Goal: Task Accomplishment & Management: Manage account settings

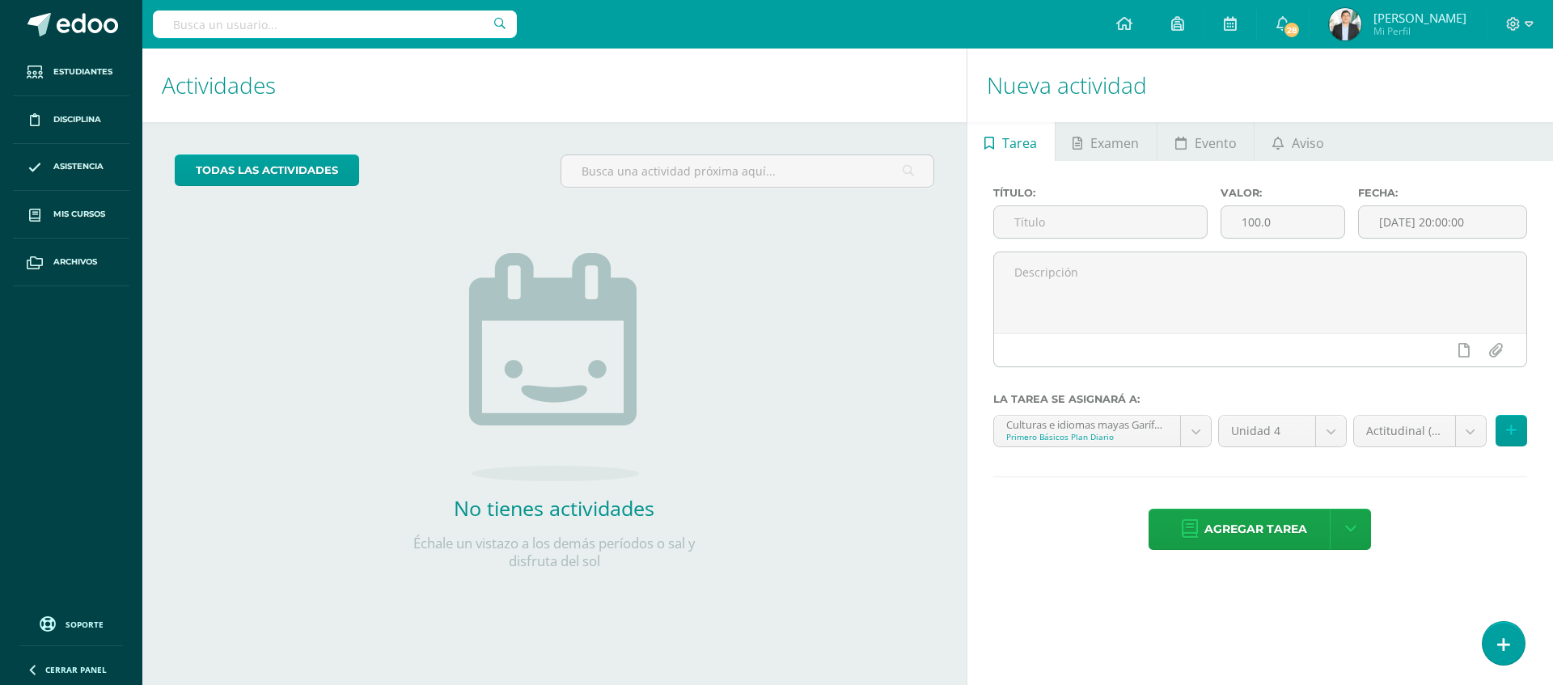
click at [1315, 17] on link "Josué David Ramírez Corado Mi Perfil" at bounding box center [1398, 24] width 176 height 49
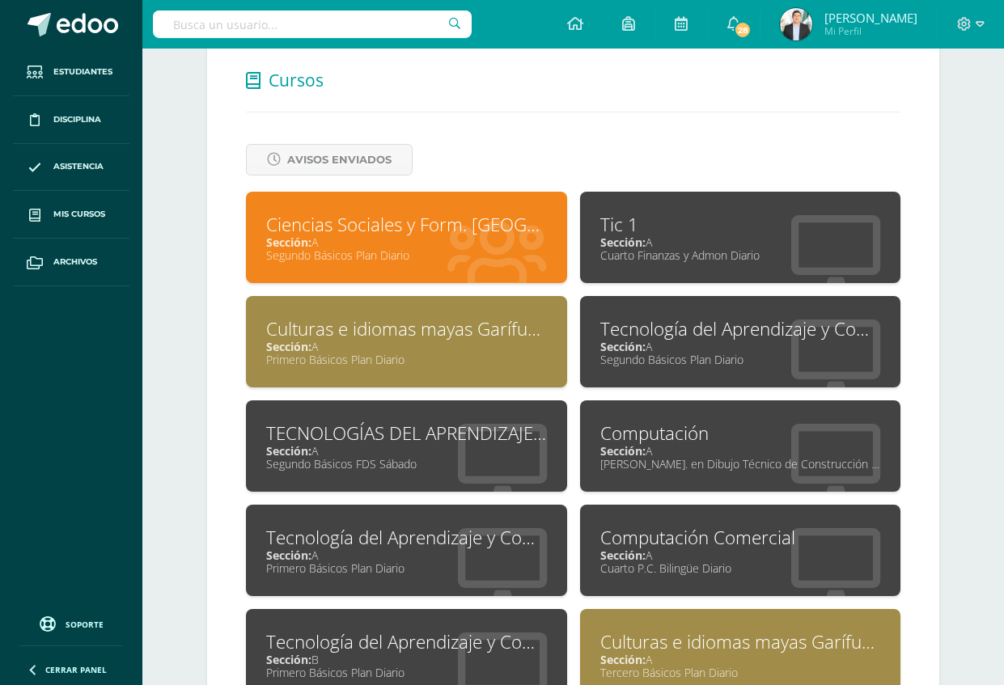
scroll to position [608, 0]
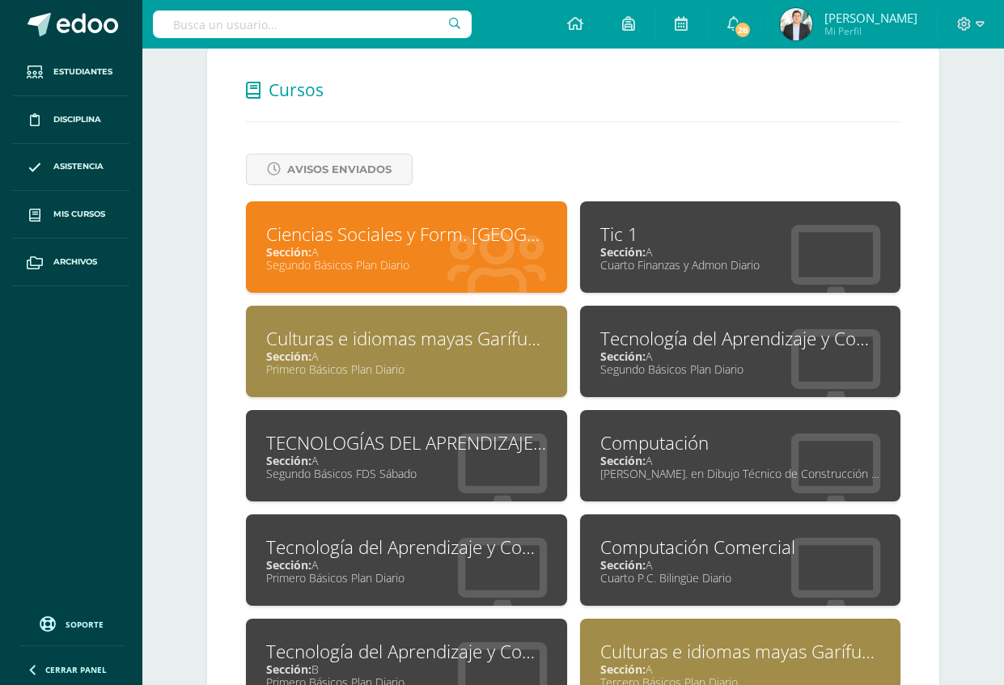
click at [405, 269] on div "Segundo Básicos Plan Diario" at bounding box center [406, 264] width 281 height 15
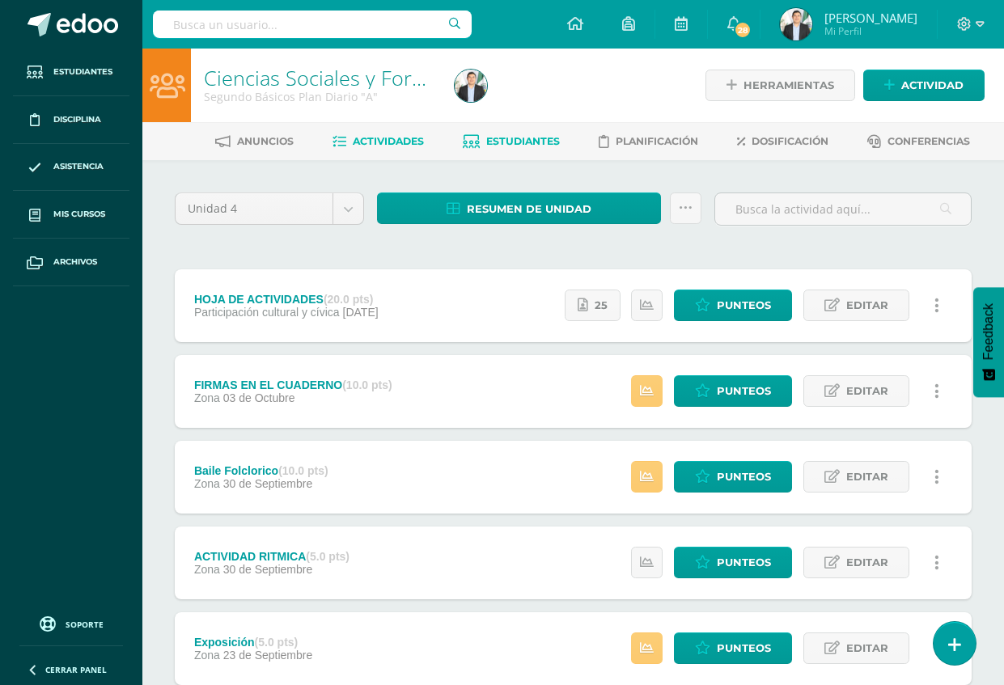
click at [548, 142] on span "Estudiantes" at bounding box center [523, 141] width 74 height 12
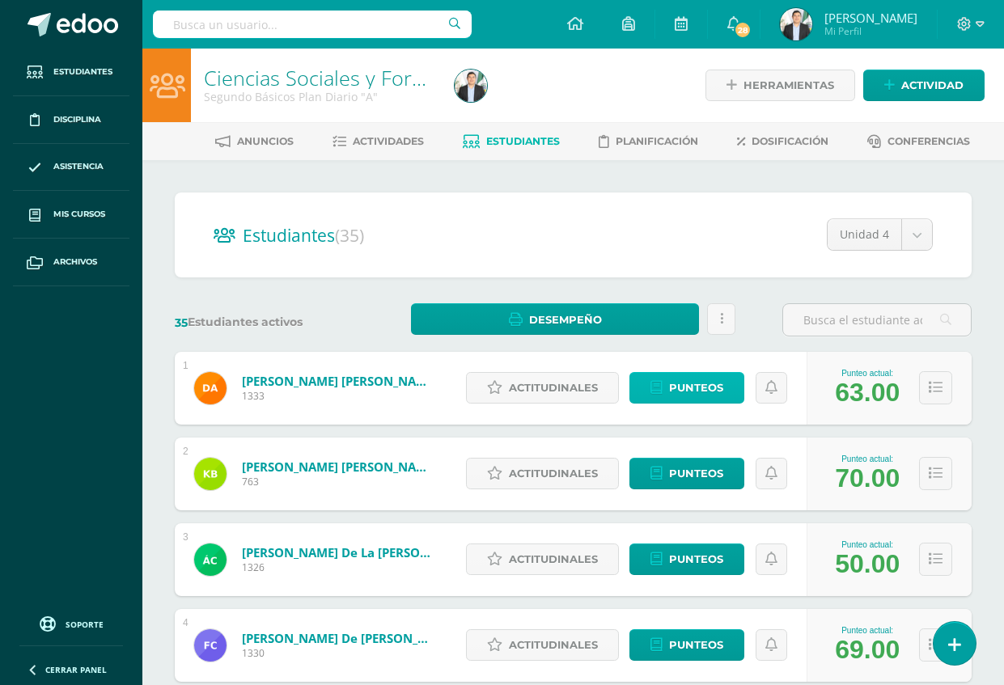
click at [701, 398] on span "Punteos" at bounding box center [696, 388] width 54 height 30
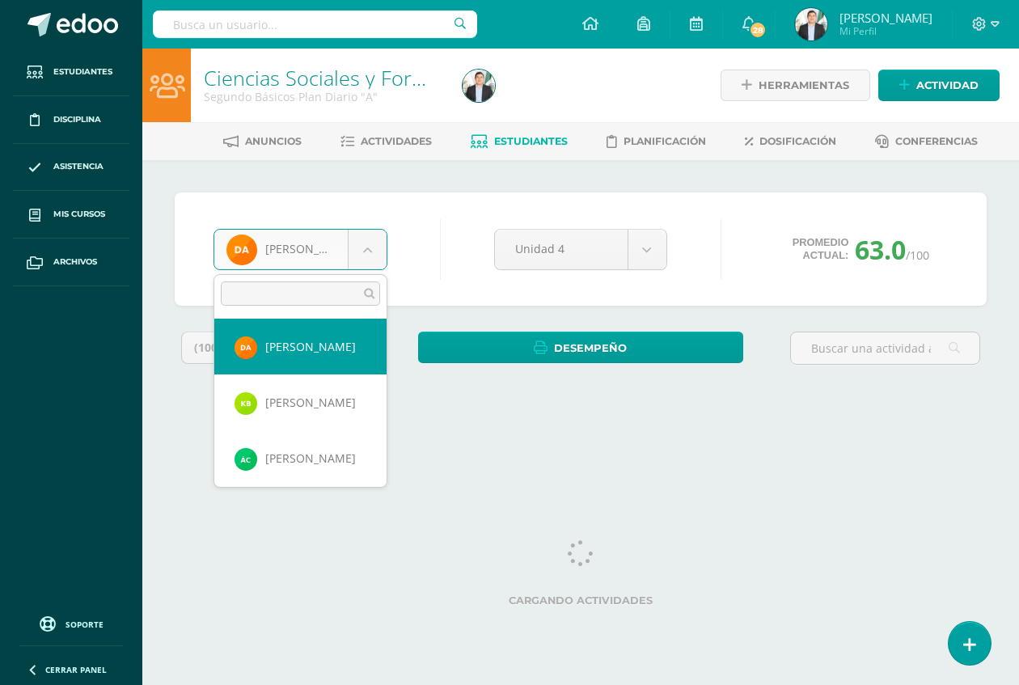
click at [349, 252] on body "Estudiantes Disciplina Asistencia Mis cursos Archivos Soporte Ayuda Reportar un…" at bounding box center [509, 218] width 1019 height 436
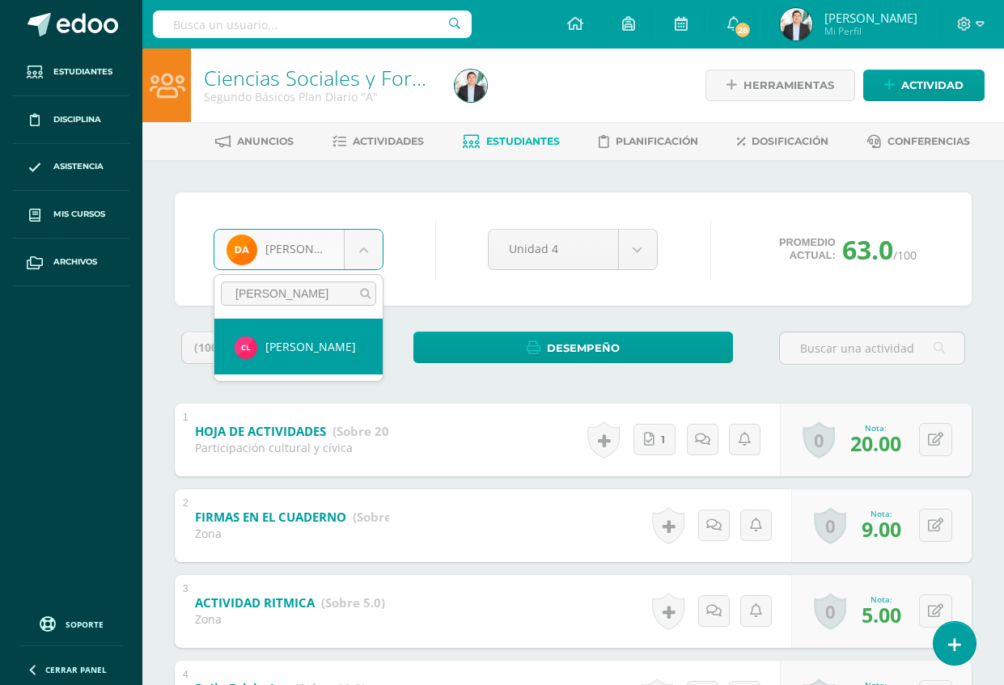
type input "carlo"
select select "8675"
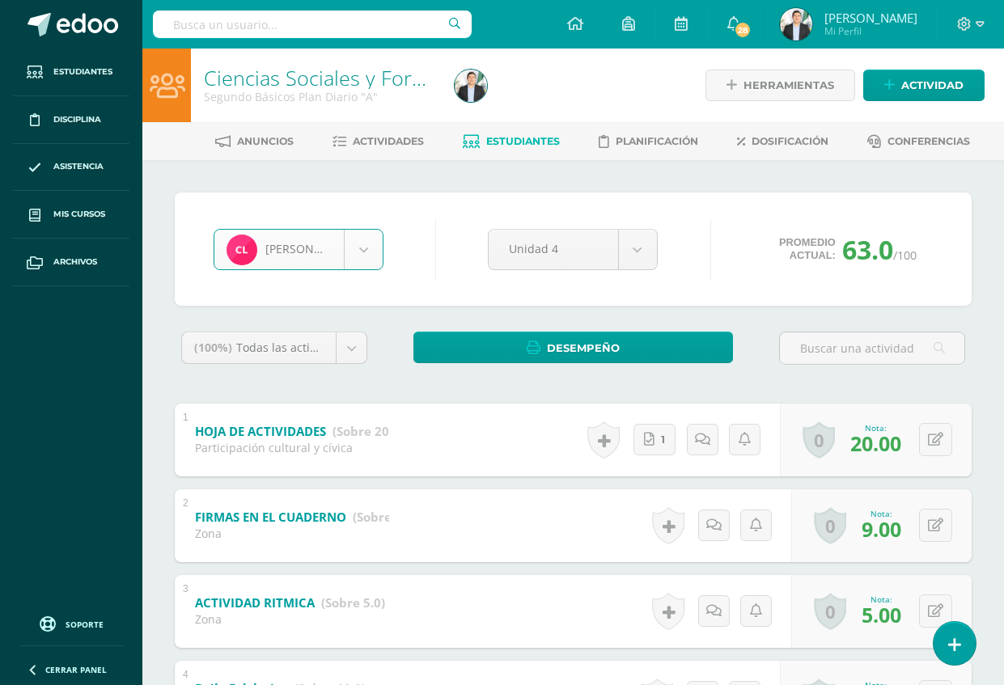
type input "."
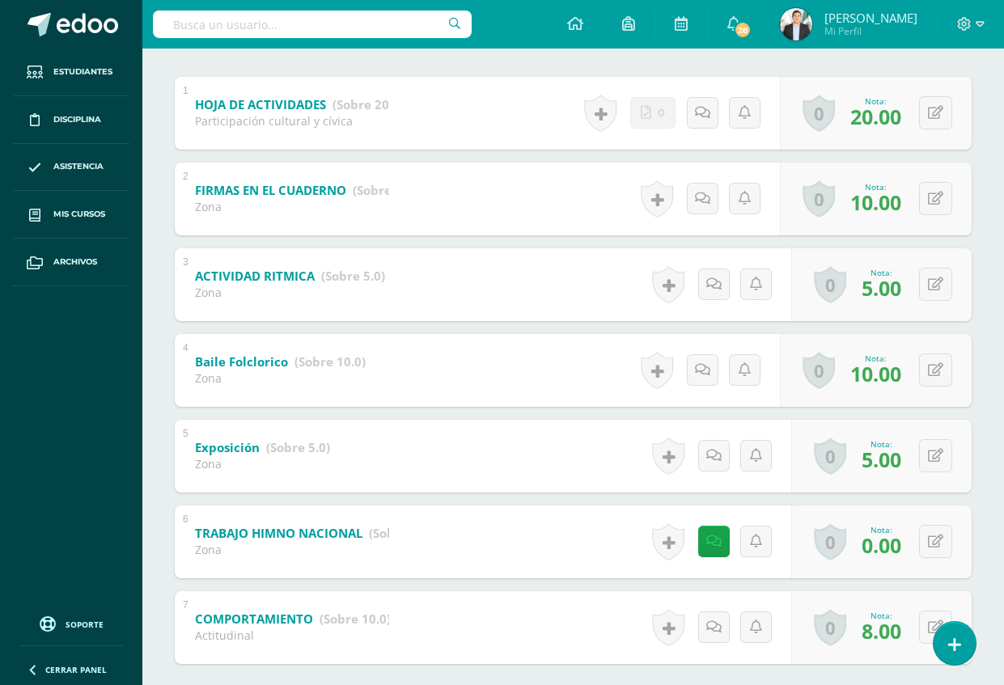
scroll to position [413, 0]
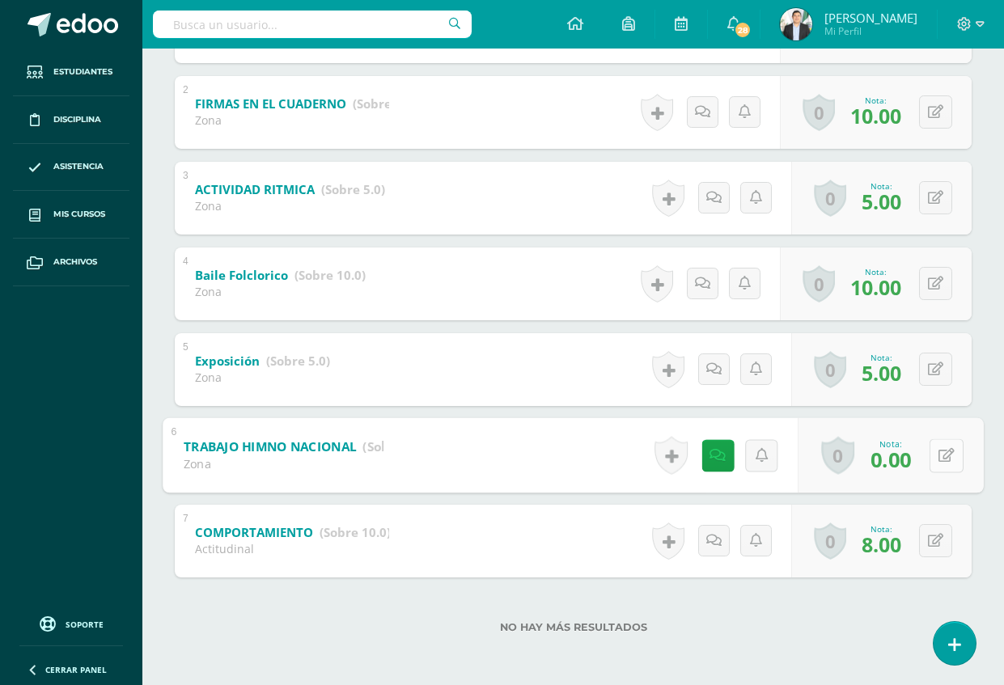
click at [937, 466] on button at bounding box center [947, 455] width 34 height 34
type input "5"
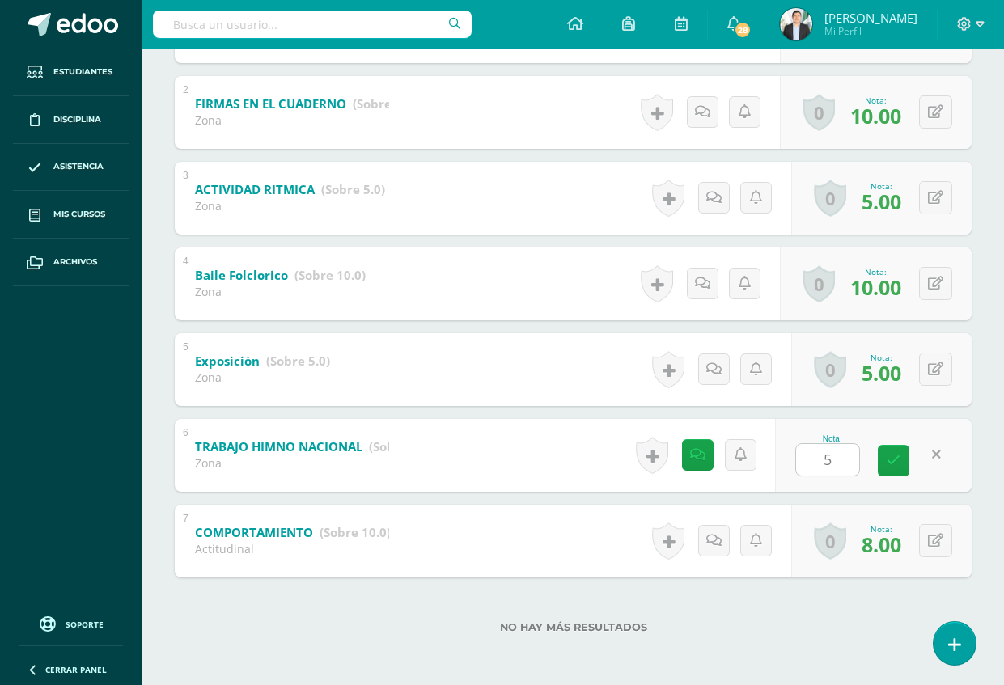
click at [789, 623] on label "No hay más resultados" at bounding box center [573, 627] width 797 height 12
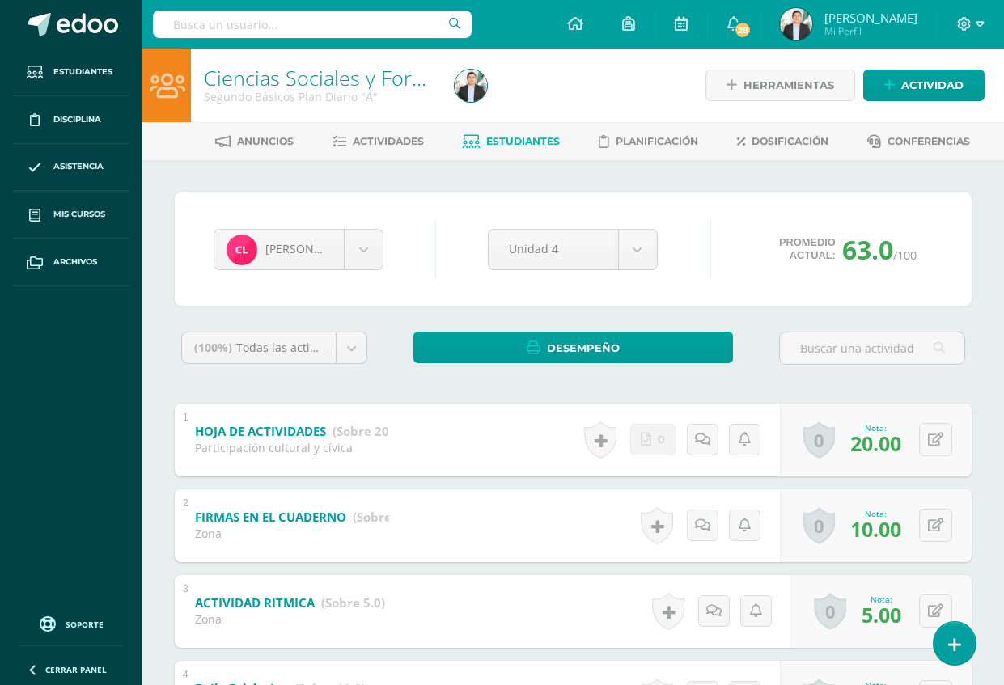
click at [800, 29] on img at bounding box center [796, 24] width 32 height 32
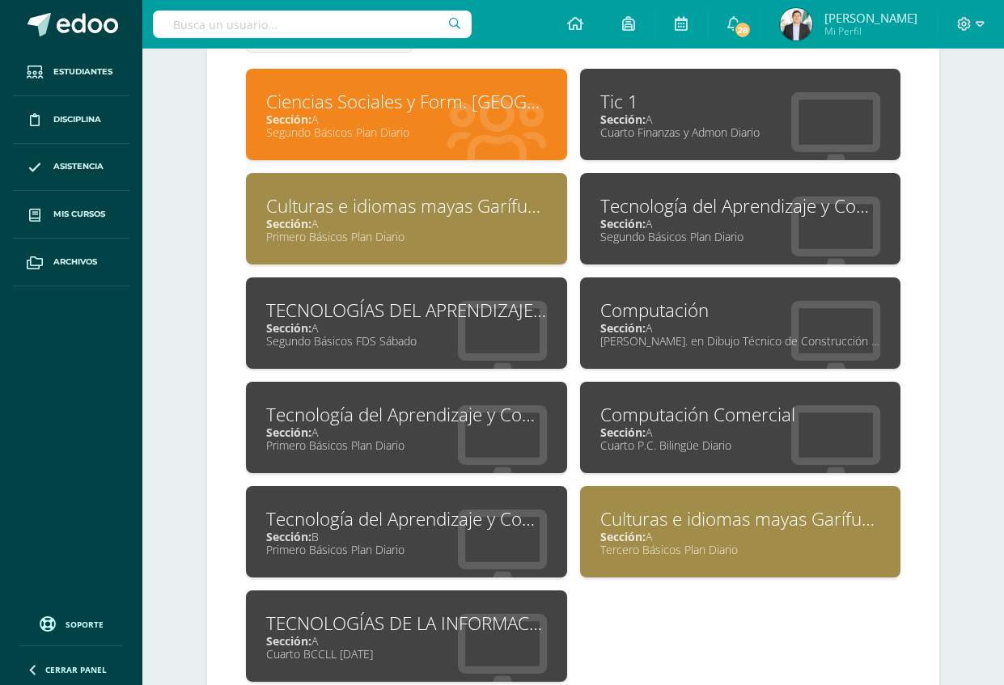
scroll to position [744, 0]
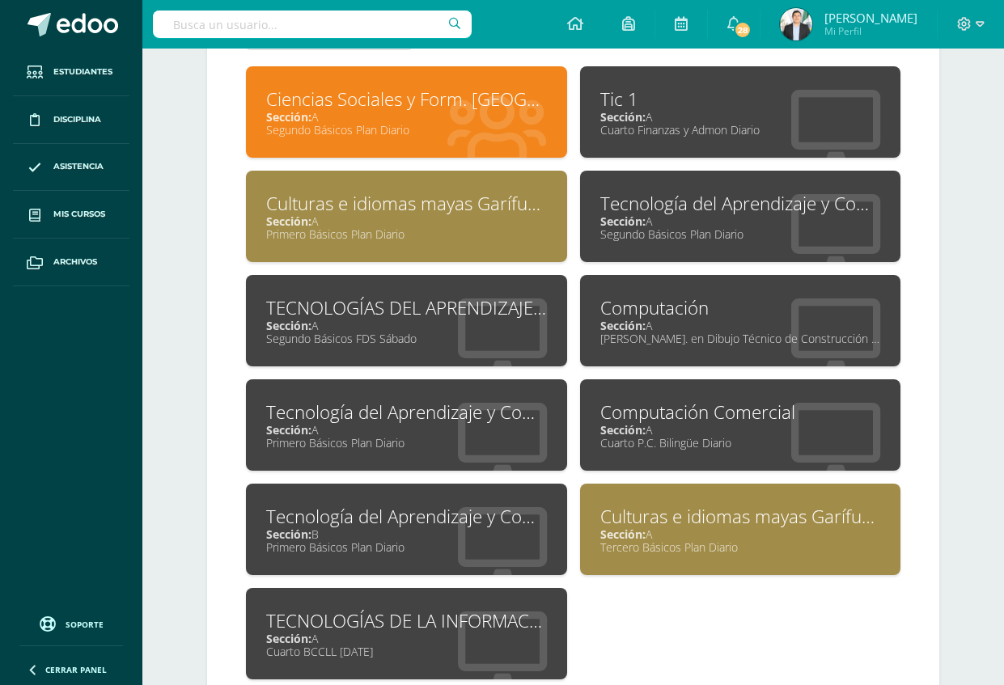
click at [390, 191] on div "Culturas e idiomas mayas Garífuna y Xinca L2" at bounding box center [406, 203] width 281 height 25
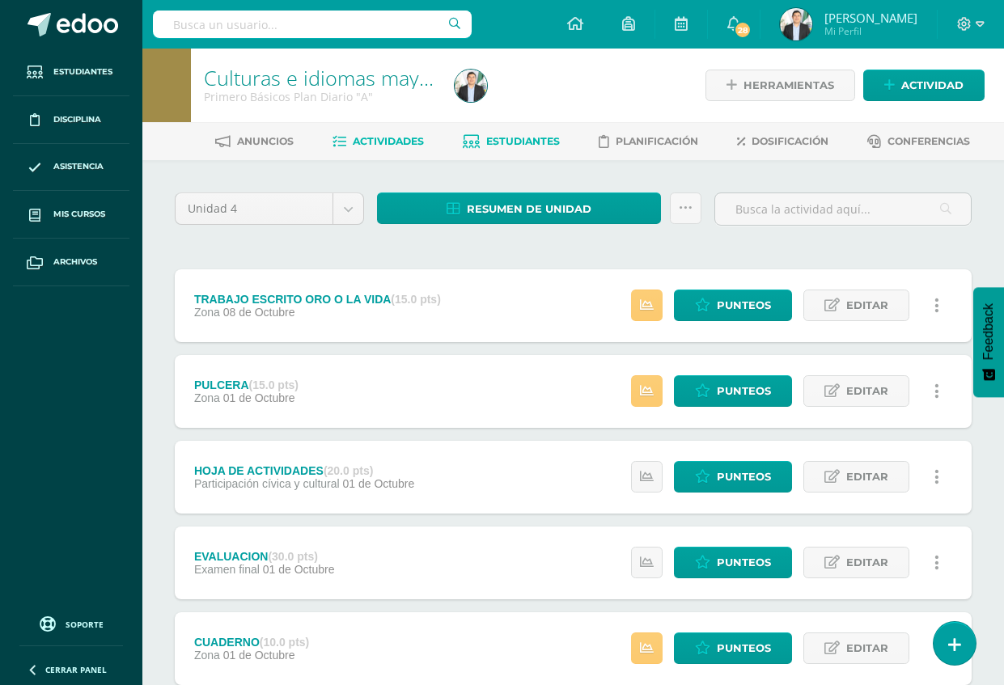
click at [486, 146] on span "Estudiantes" at bounding box center [523, 141] width 74 height 12
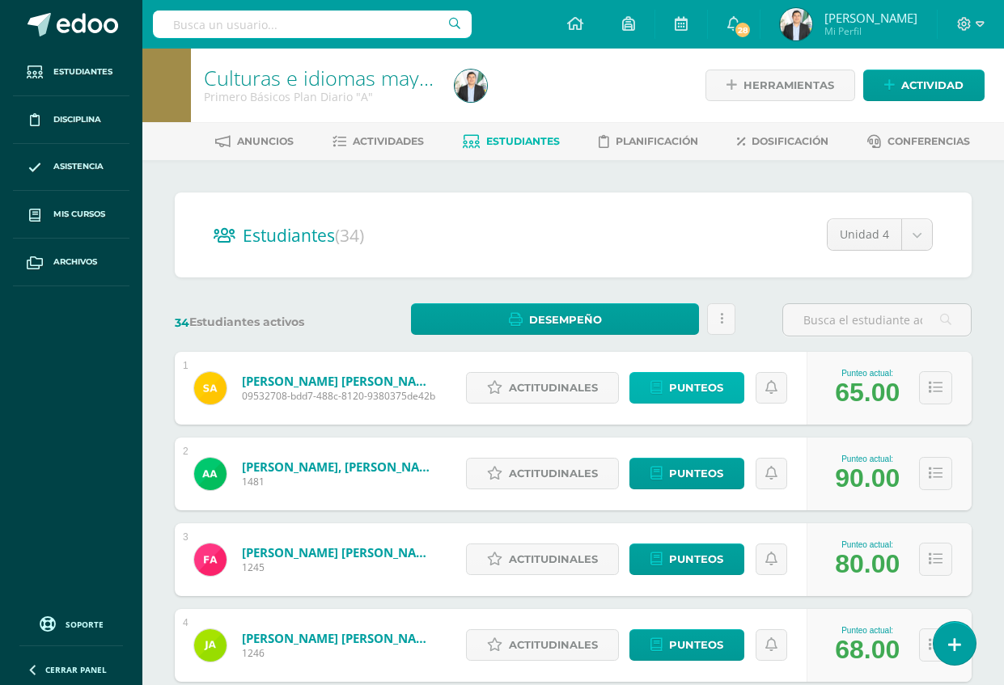
click at [704, 378] on span "Punteos" at bounding box center [696, 388] width 54 height 30
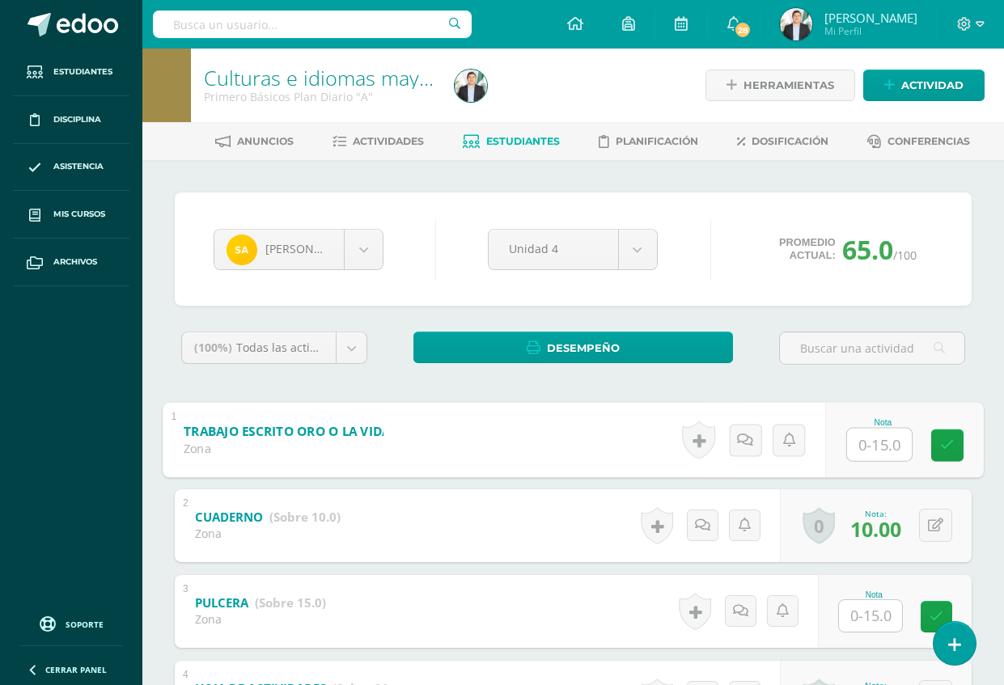
click at [871, 450] on input "text" at bounding box center [879, 444] width 65 height 32
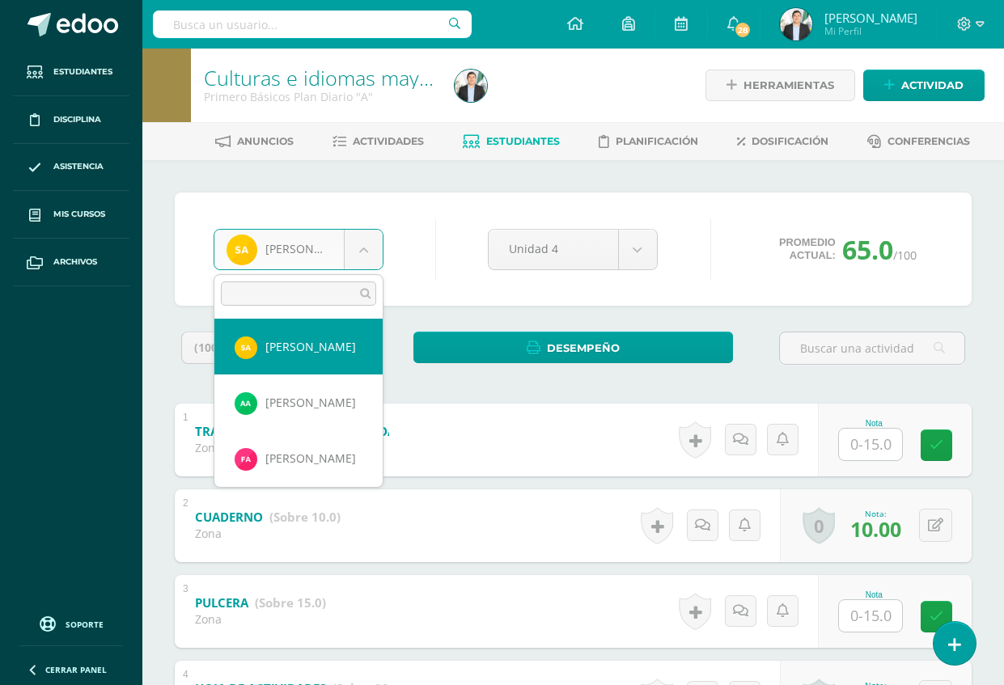
click at [330, 244] on body "Estudiantes Disciplina Asistencia Mis cursos Archivos Soporte Ayuda Reportar un…" at bounding box center [502, 506] width 1004 height 1013
type input "sol"
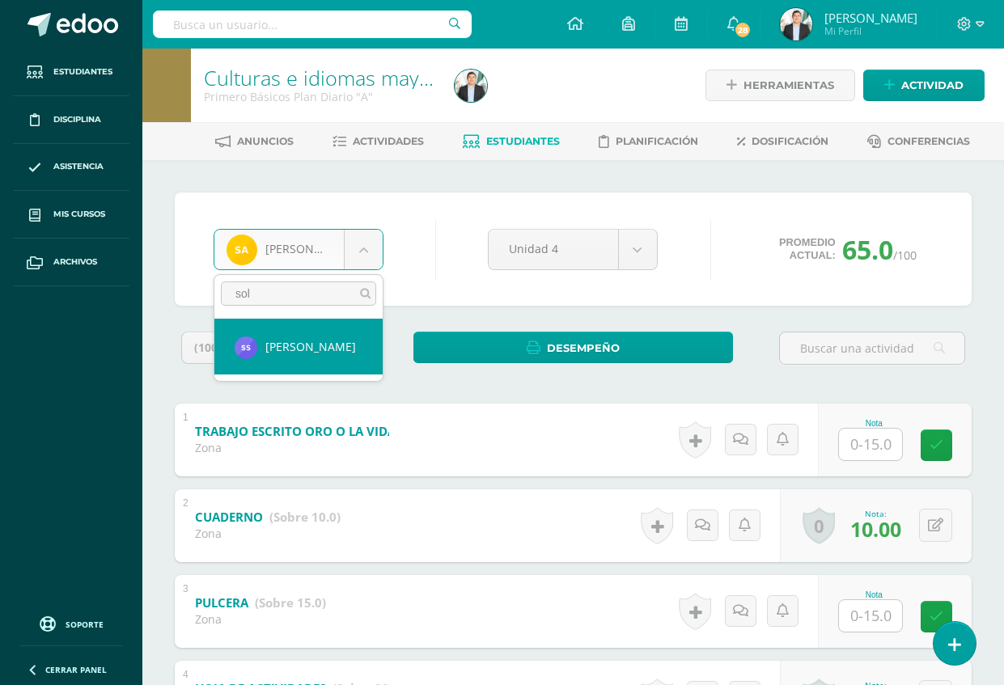
select select "8642"
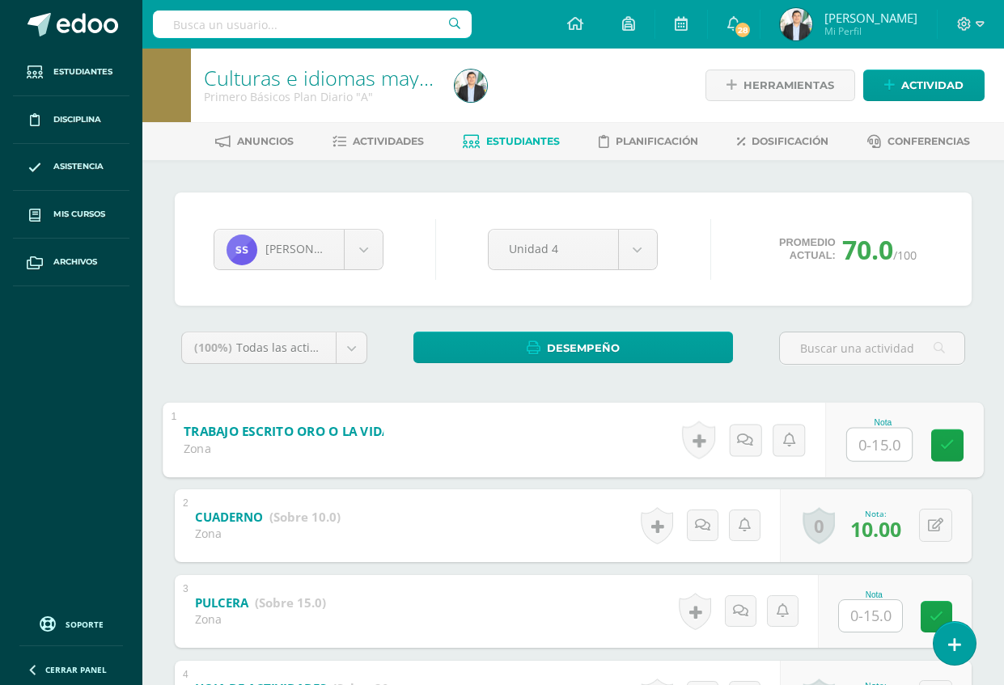
click at [872, 452] on input "text" at bounding box center [879, 444] width 65 height 32
click at [875, 445] on input "text" at bounding box center [879, 444] width 65 height 32
type input "8"
click at [1002, 366] on div "Stephany Solares Sophie Aguirre Arami Alvizures Fritza Argueta Josué Auceda Seb…" at bounding box center [573, 586] width 862 height 853
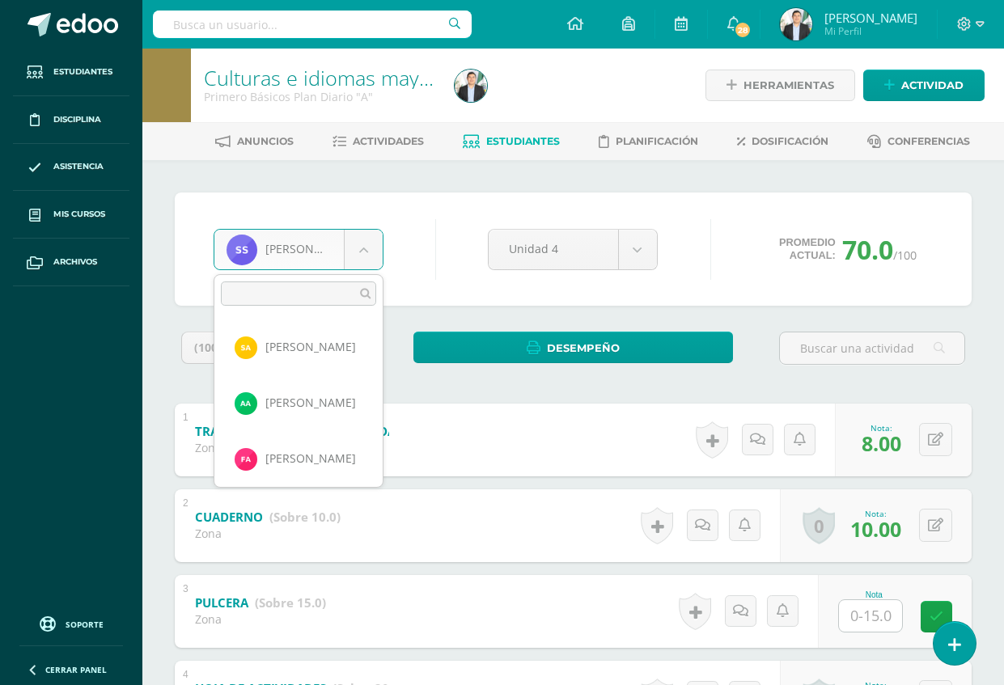
click at [347, 248] on body "Estudiantes Disciplina Asistencia Mis cursos Archivos Soporte Ayuda Reportar un…" at bounding box center [502, 506] width 1004 height 1013
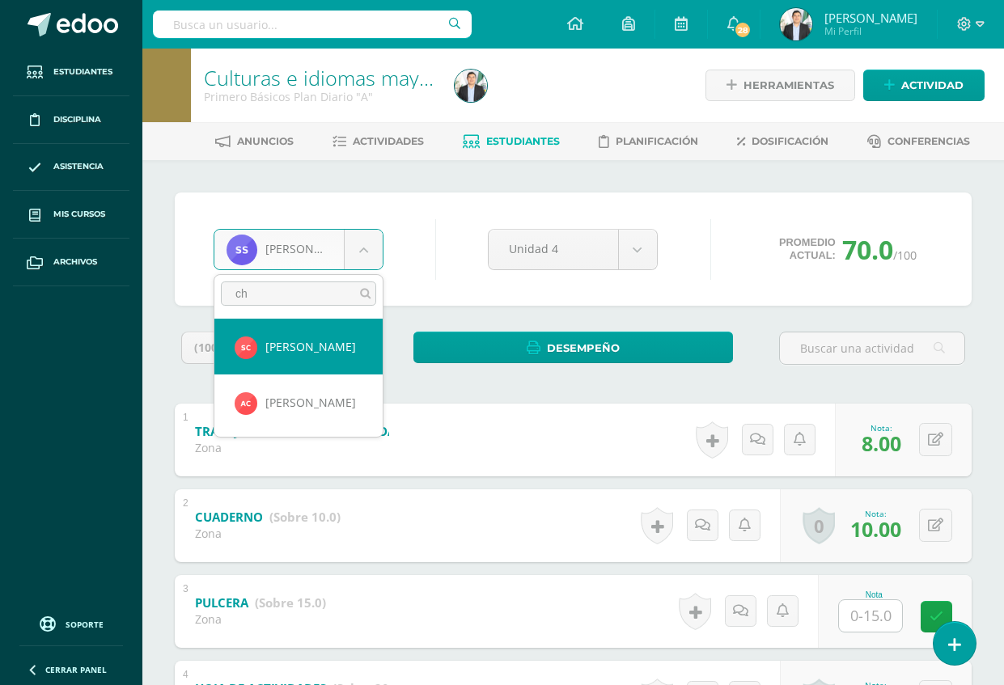
type input "cha"
select select "8601"
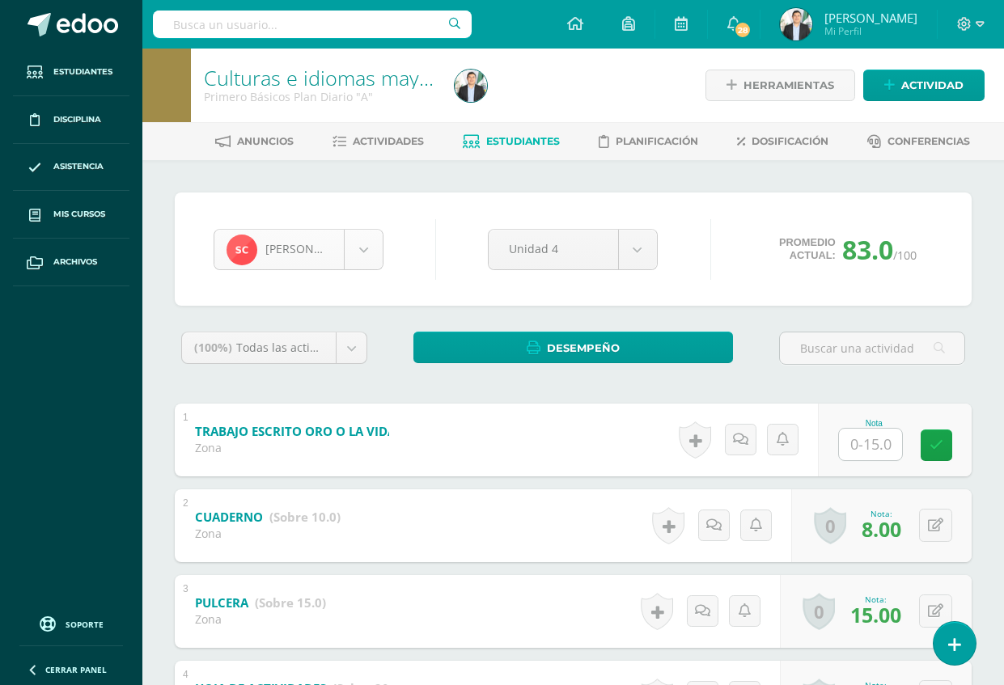
scroll to position [334, 0]
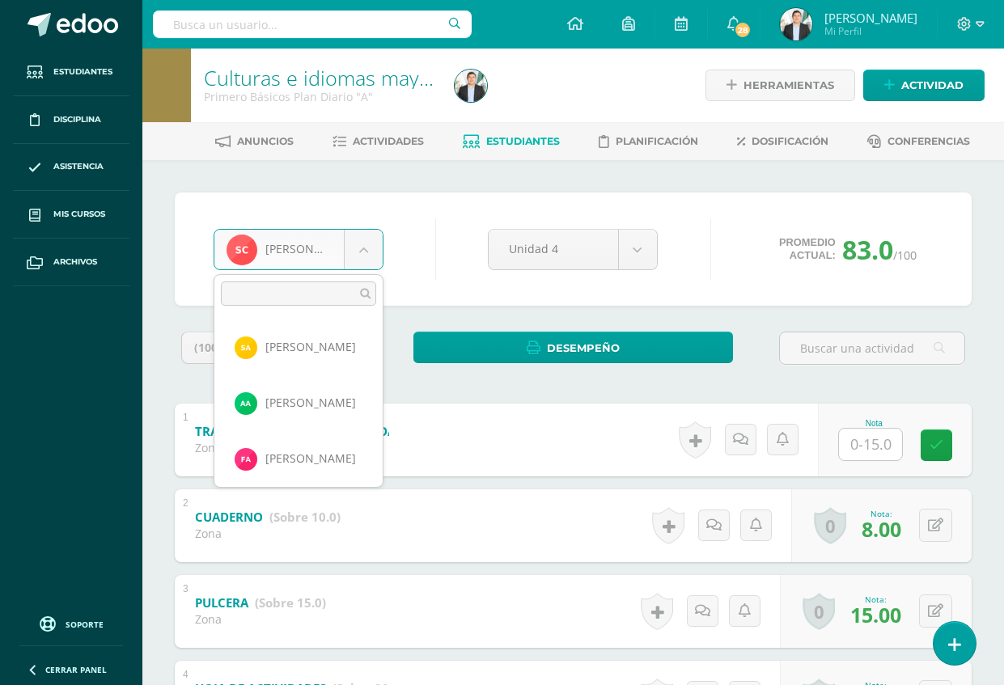
click at [350, 252] on body "Estudiantes Disciplina Asistencia Mis cursos Archivos Soporte Ayuda Reportar un…" at bounding box center [502, 506] width 1004 height 1013
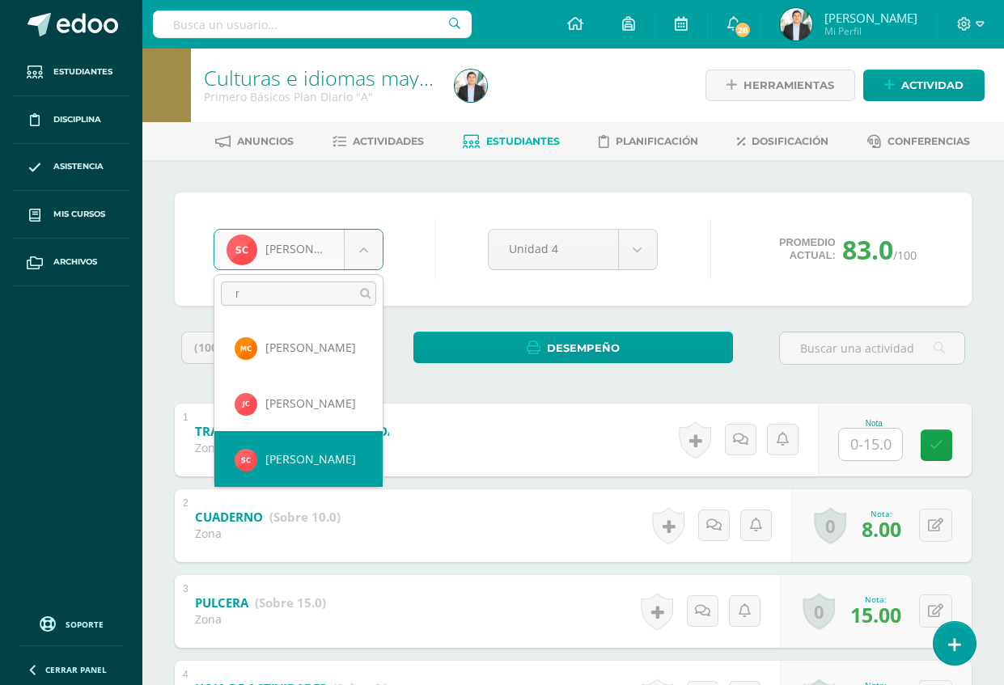
scroll to position [0, 0]
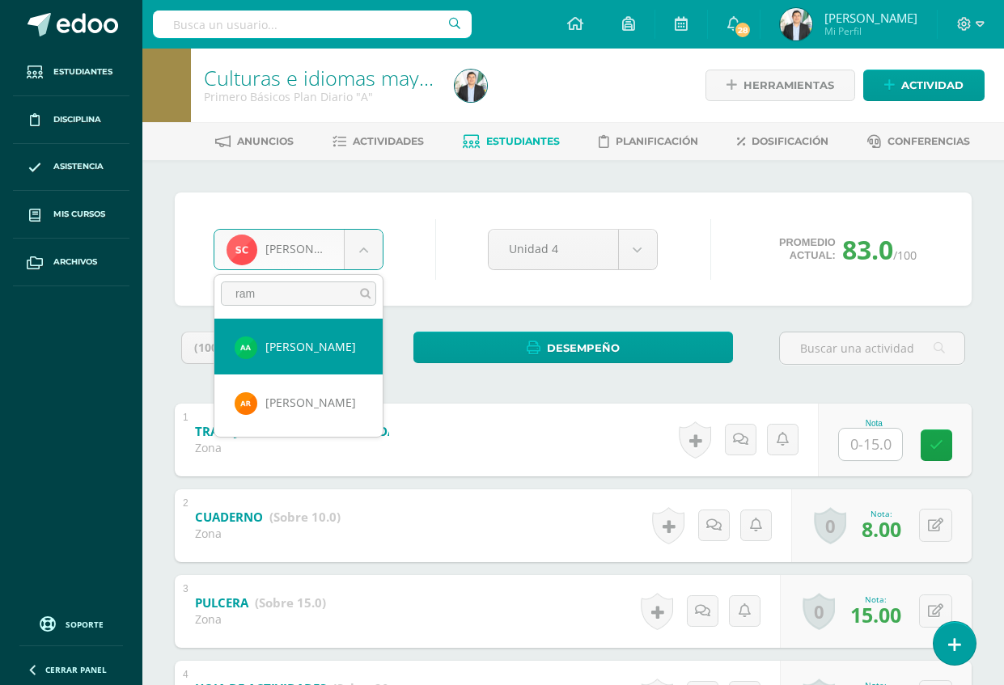
type input "rami"
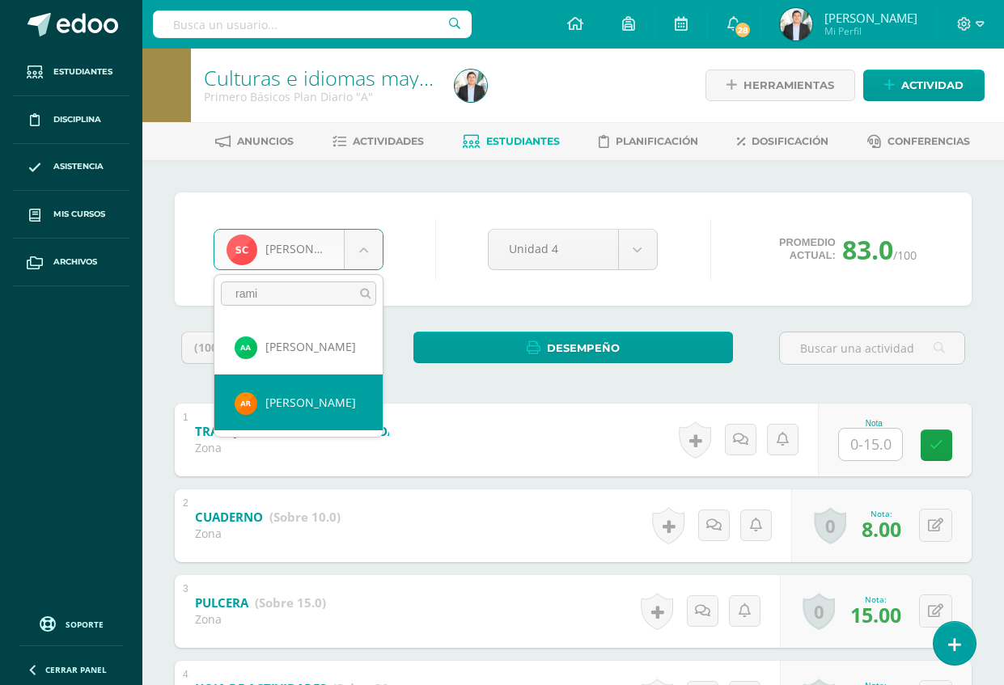
select select "8582"
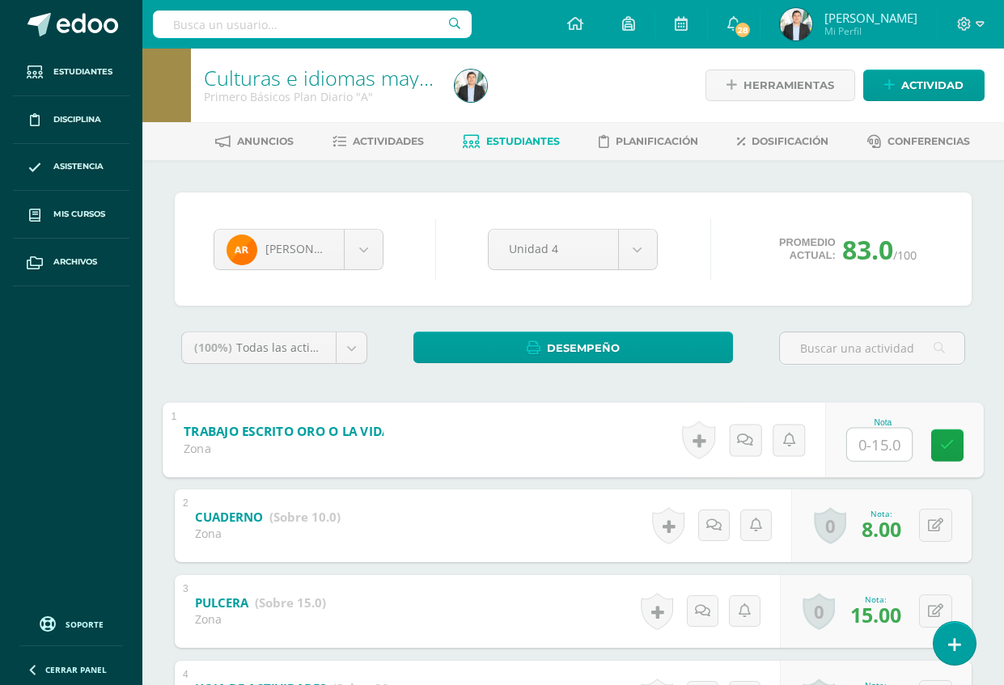
click at [849, 450] on input "text" at bounding box center [879, 444] width 65 height 32
type input "15"
click at [949, 374] on div at bounding box center [872, 355] width 199 height 46
click at [799, 11] on img at bounding box center [796, 24] width 32 height 32
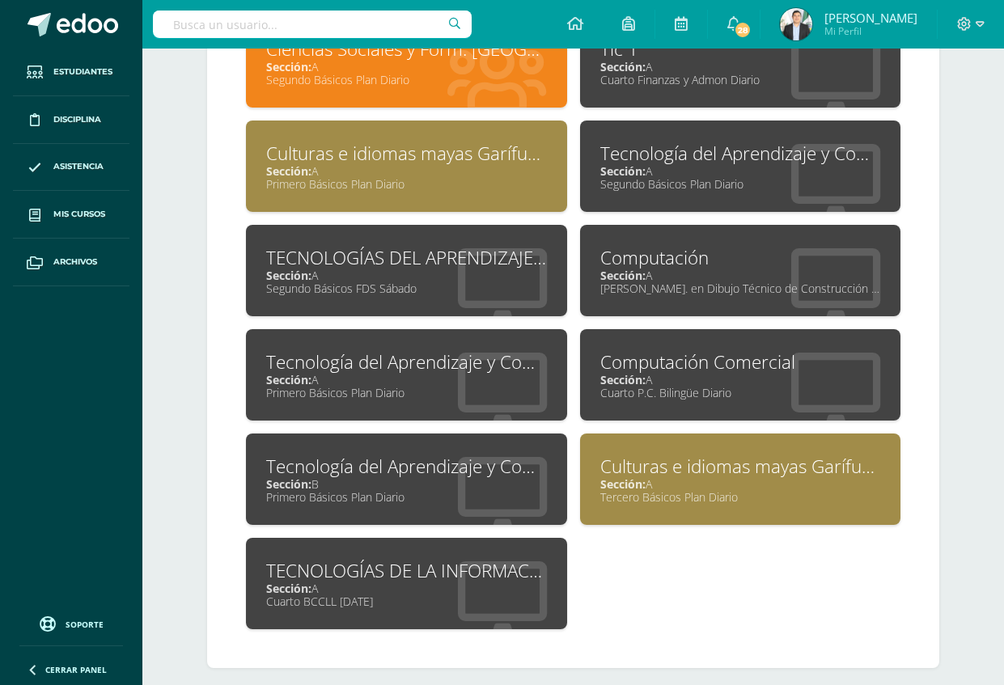
scroll to position [809, 0]
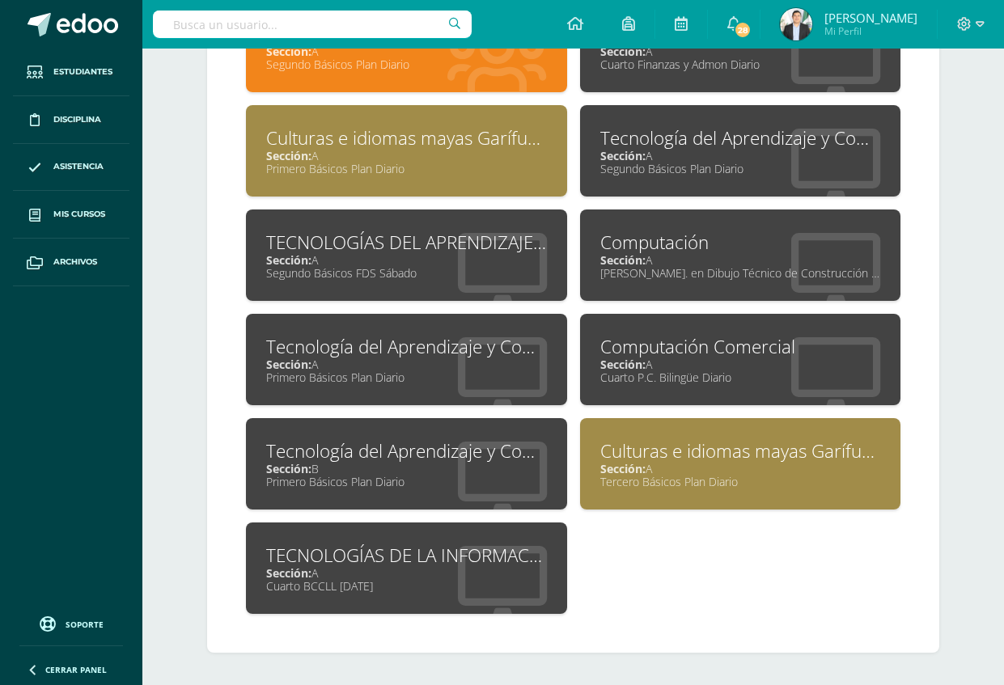
click at [432, 262] on div "Sección: A" at bounding box center [406, 259] width 281 height 15
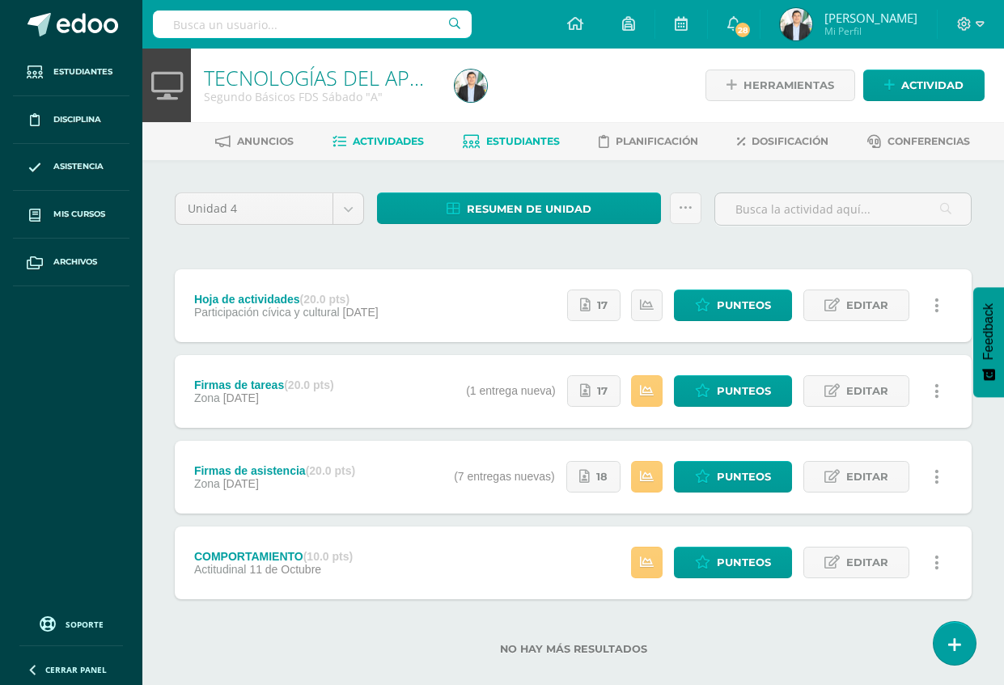
click at [511, 140] on span "Estudiantes" at bounding box center [523, 141] width 74 height 12
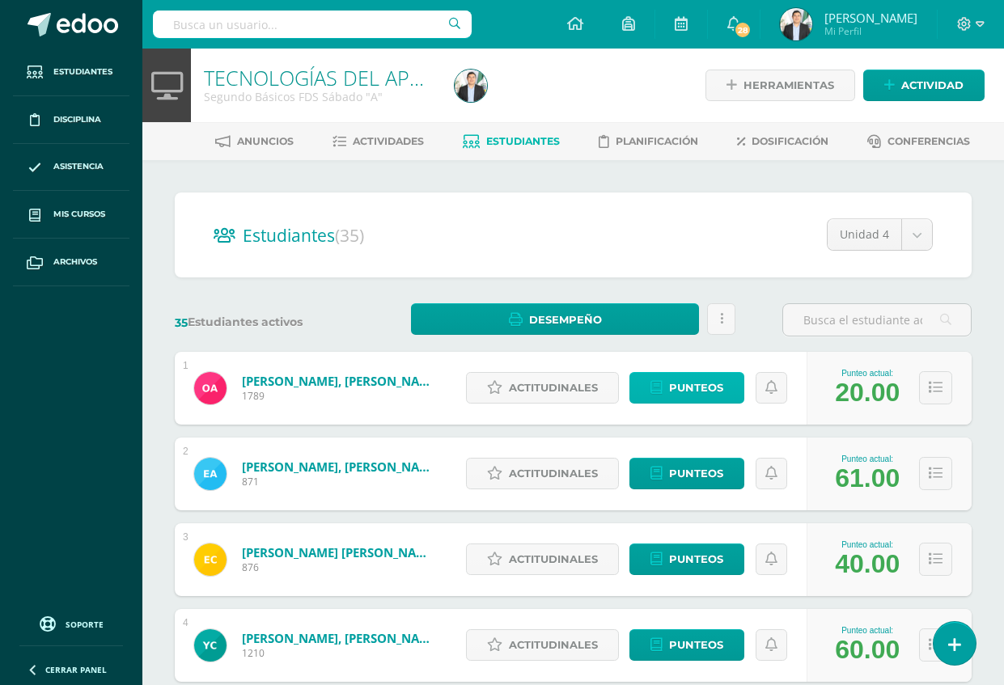
click at [691, 395] on span "Punteos" at bounding box center [696, 388] width 54 height 30
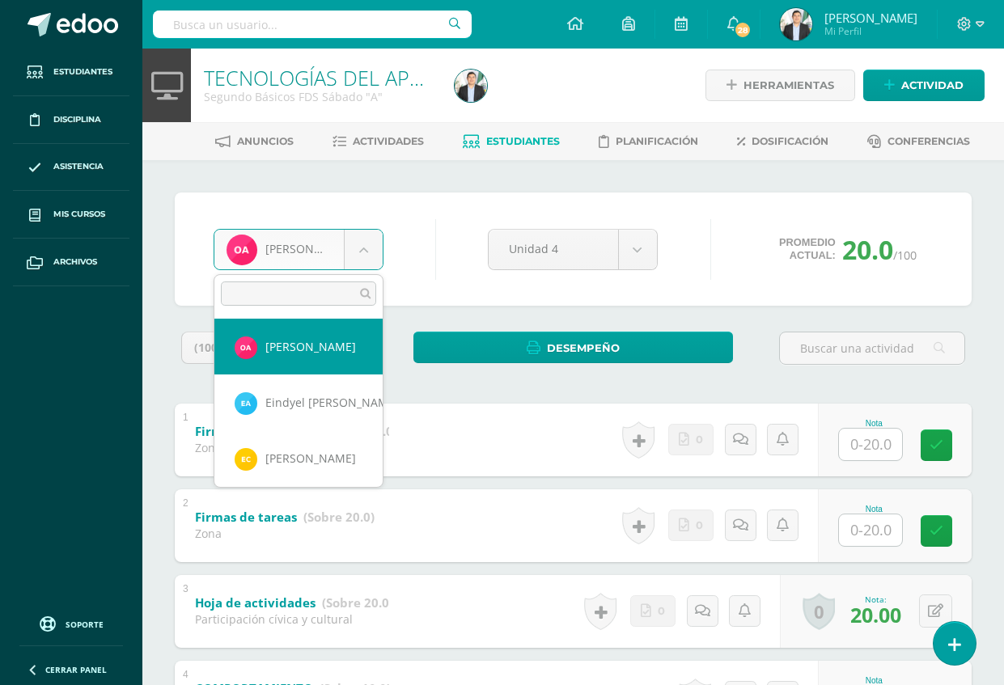
click at [339, 264] on body "Estudiantes Disciplina Asistencia Mis cursos Archivos Soporte Ayuda Reportar un…" at bounding box center [502, 420] width 1004 height 841
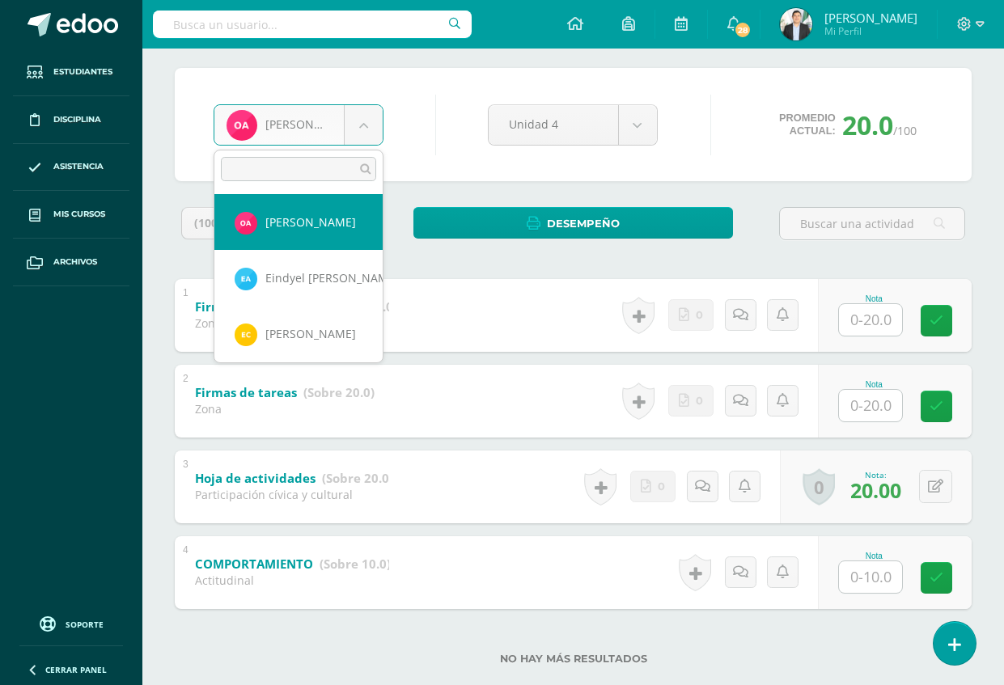
scroll to position [156, 0]
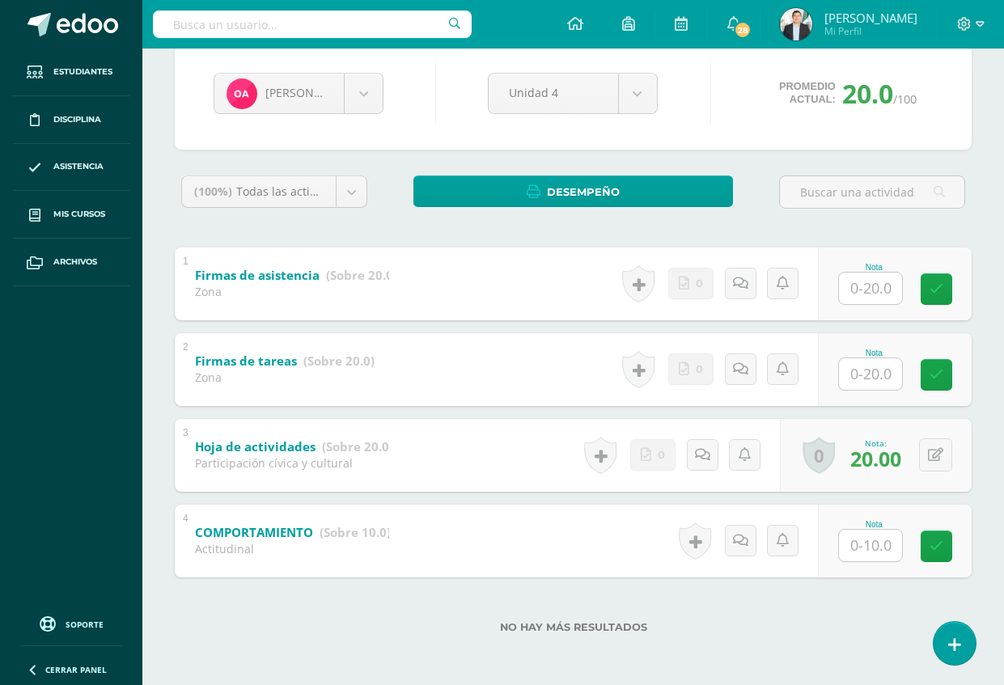
click at [862, 549] on body "Estudiantes Disciplina Asistencia Mis cursos Archivos Soporte Ayuda Reportar un…" at bounding box center [502, 264] width 1004 height 841
click at [862, 549] on input "text" at bounding box center [879, 545] width 65 height 32
type input "10"
click at [800, 648] on div "No hay más resultados" at bounding box center [573, 615] width 797 height 75
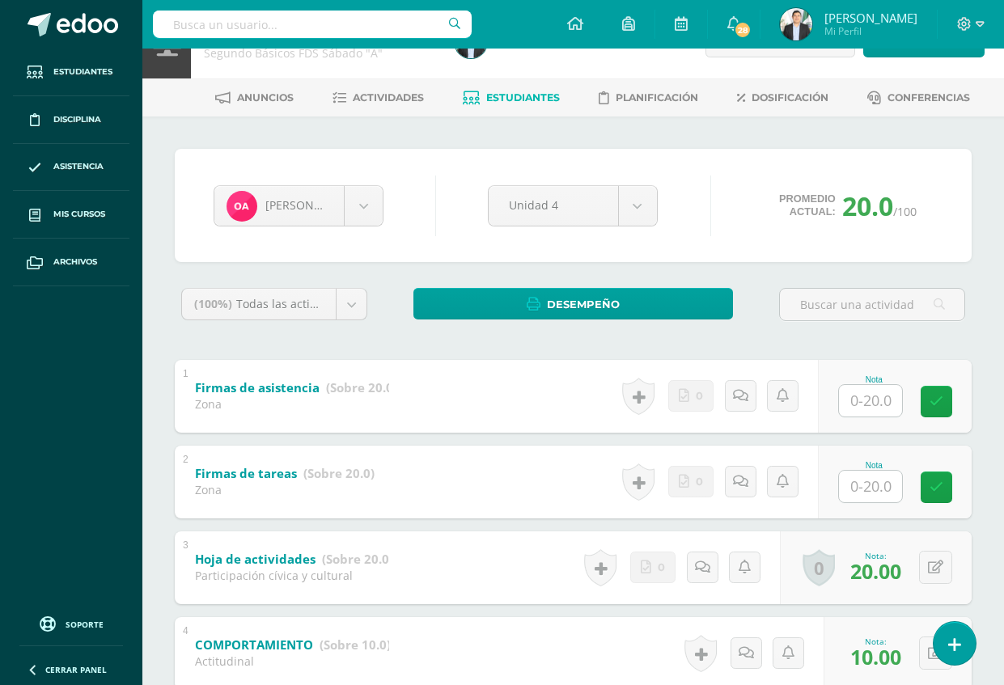
scroll to position [0, 0]
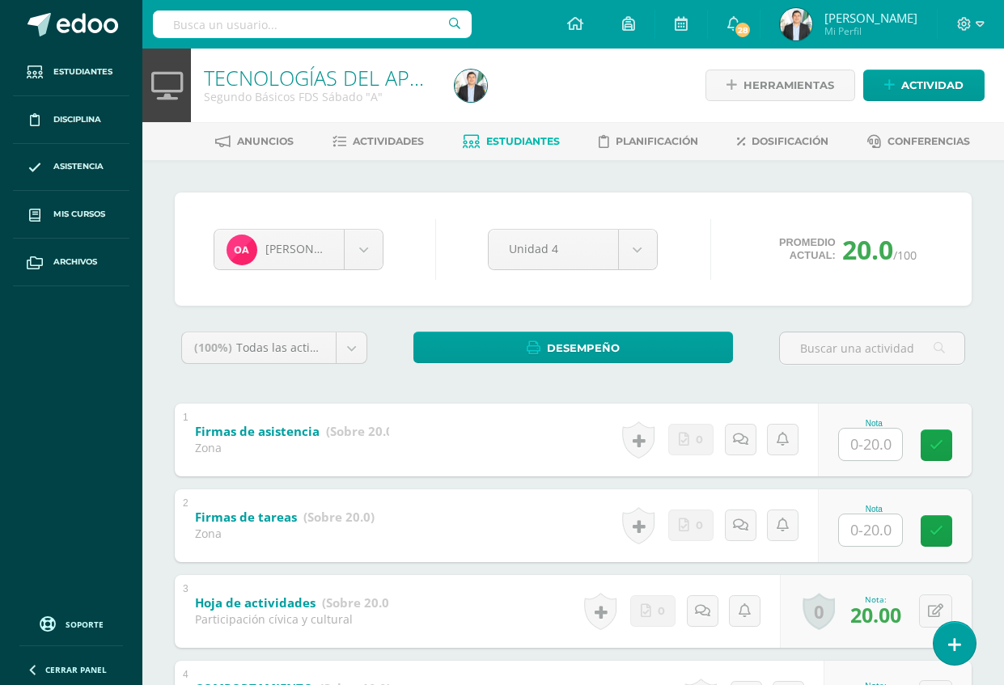
click at [834, 5] on link "Josué David Ramírez Corado Mi Perfil" at bounding box center [848, 24] width 176 height 49
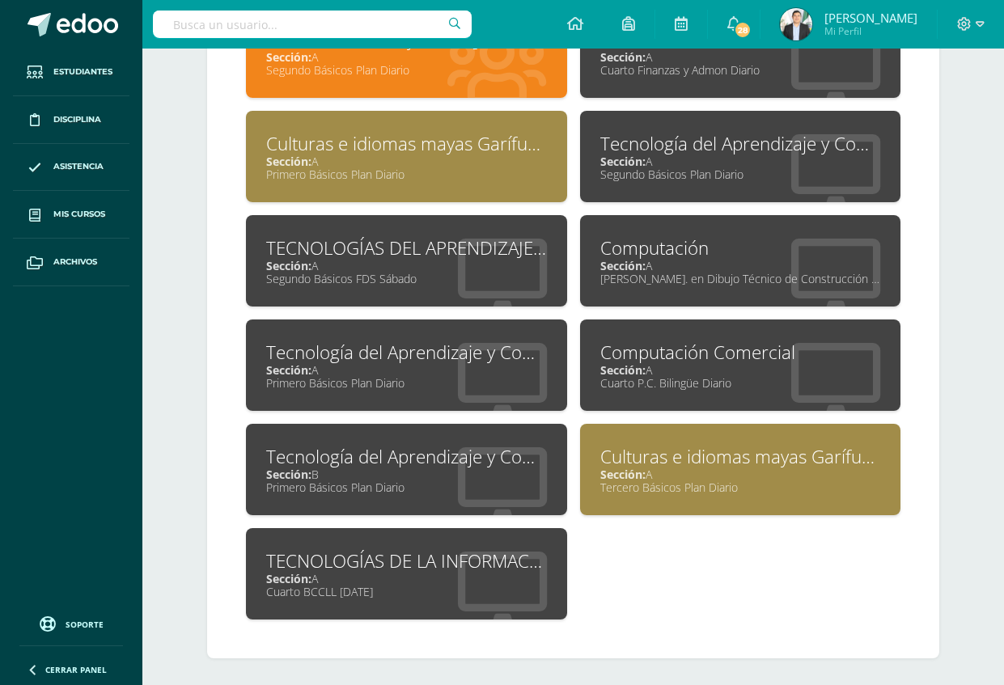
scroll to position [809, 0]
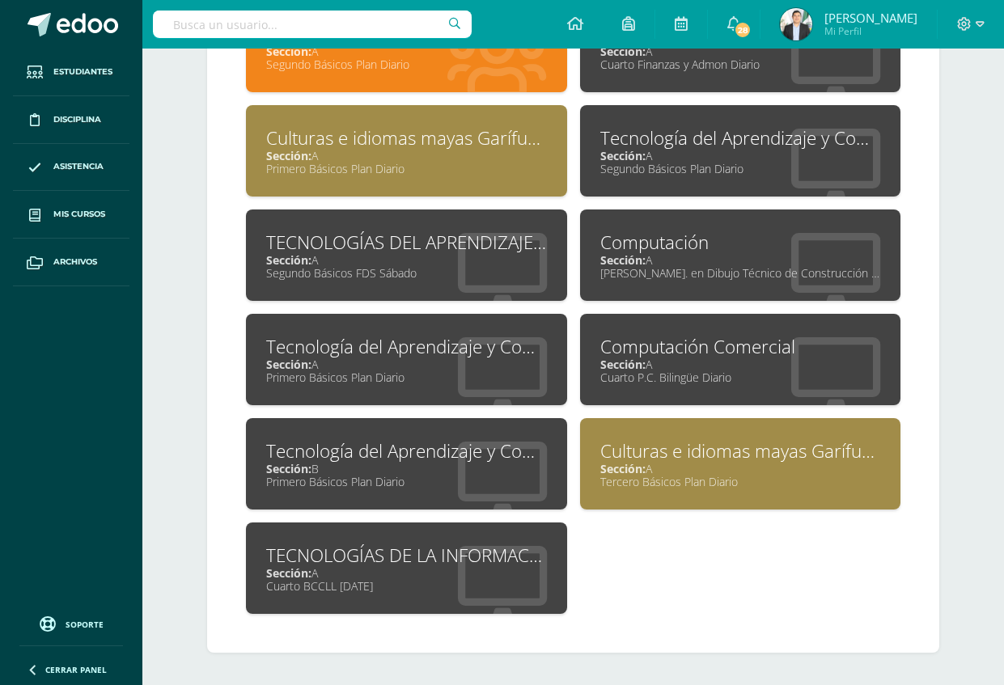
click at [464, 547] on div "TECNOLOGÍAS DE LA INFORMACIÓN Y LA COMUNICACIÓN" at bounding box center [406, 555] width 281 height 25
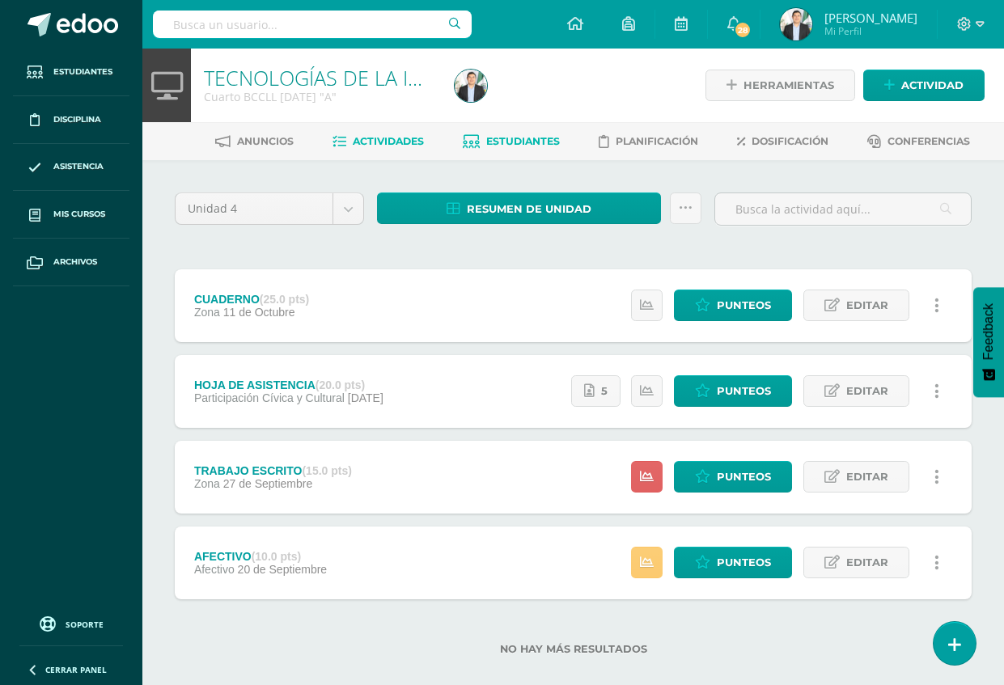
click at [502, 140] on span "Estudiantes" at bounding box center [523, 141] width 74 height 12
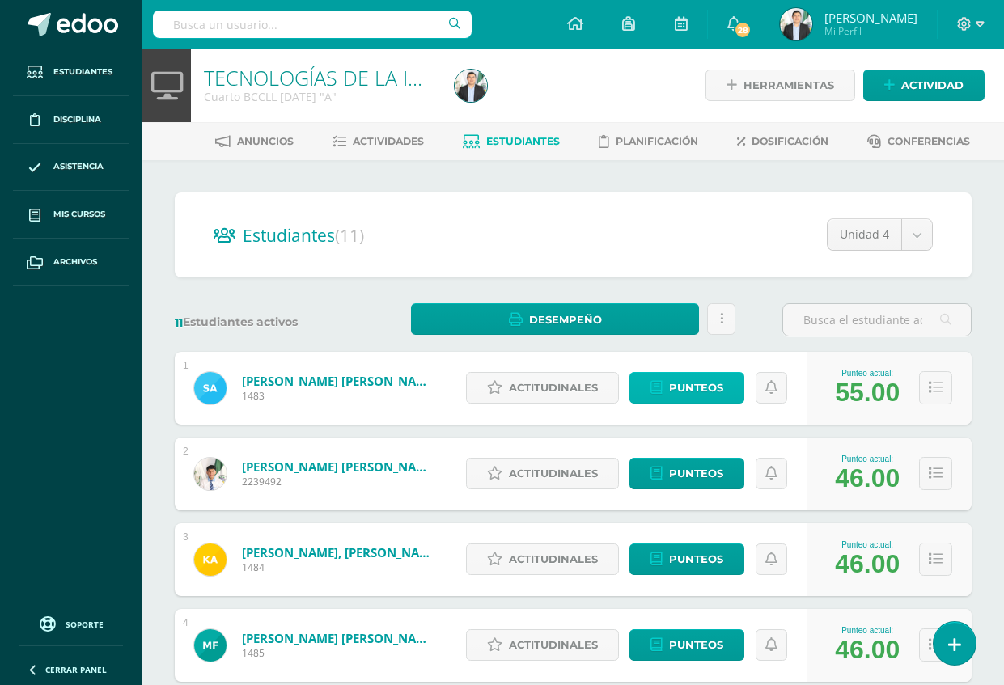
click at [664, 395] on link "Punteos" at bounding box center [686, 388] width 115 height 32
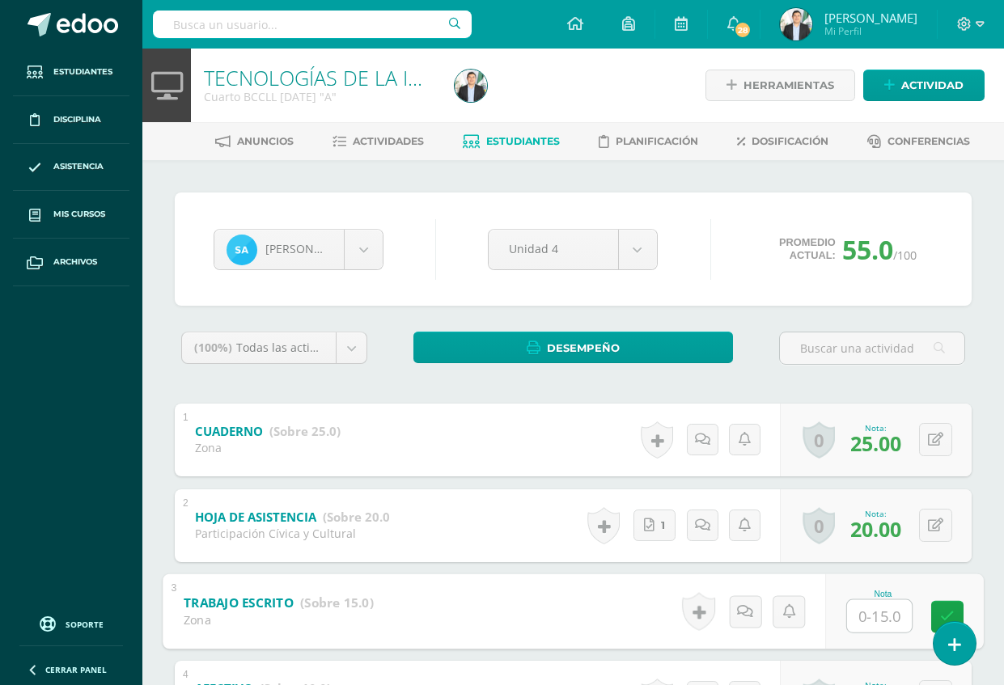
click at [880, 620] on input "text" at bounding box center [879, 615] width 65 height 32
type input "15"
click at [977, 413] on div "Silvia Alfaro Silvia Alfaro Edwin Alvarado Kimberly Ambrocio María Fajardo Ange…" at bounding box center [573, 501] width 810 height 616
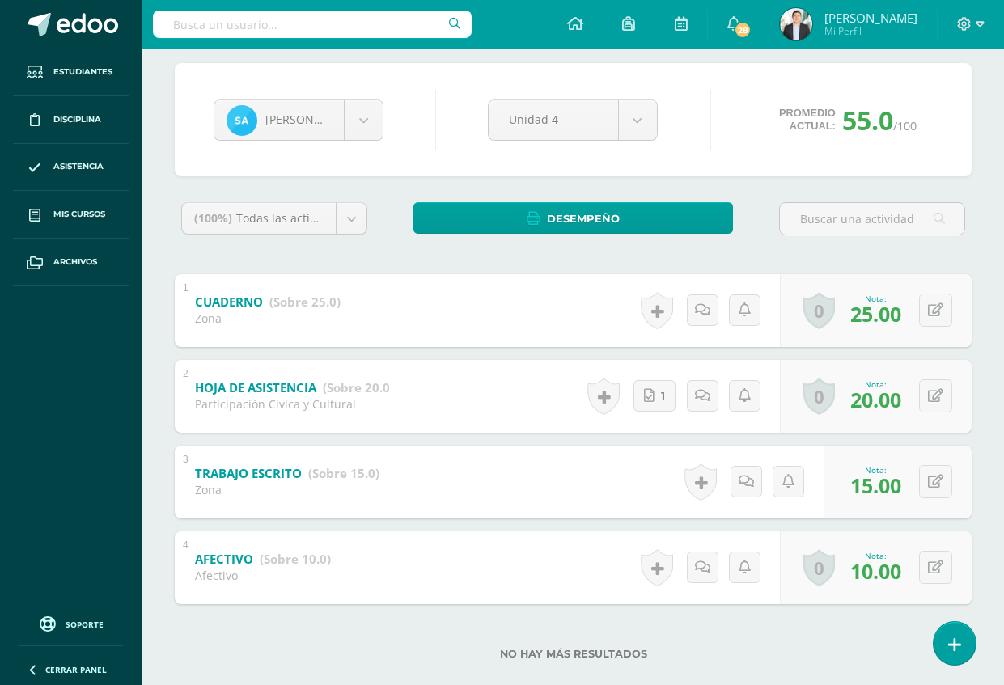
scroll to position [156, 0]
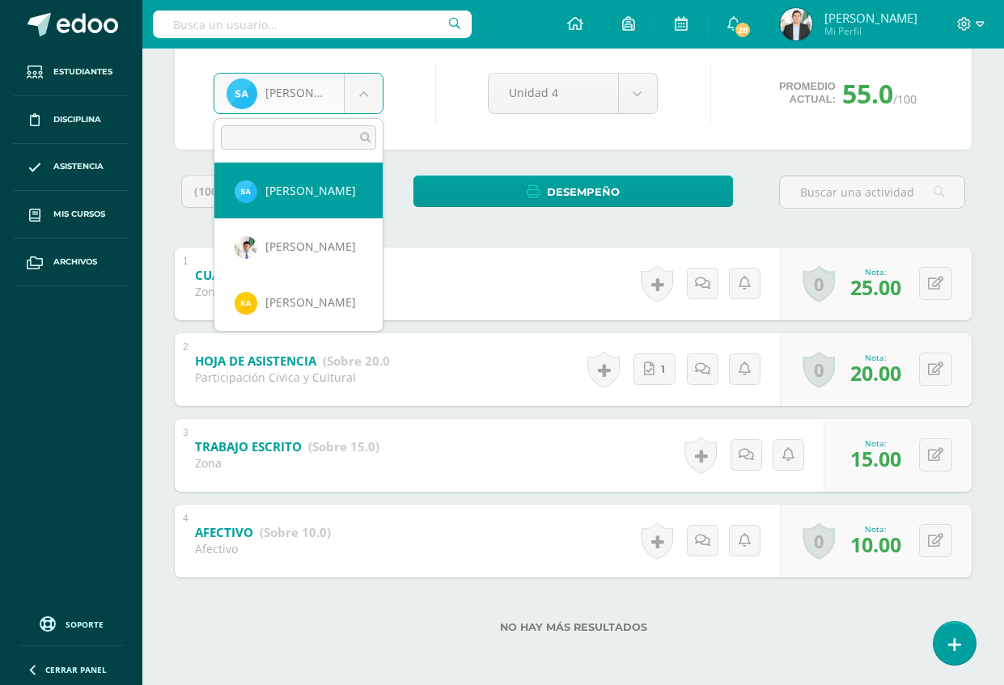
click at [371, 103] on body "Estudiantes Disciplina Asistencia Mis cursos Archivos Soporte Ayuda Reportar un…" at bounding box center [502, 264] width 1004 height 841
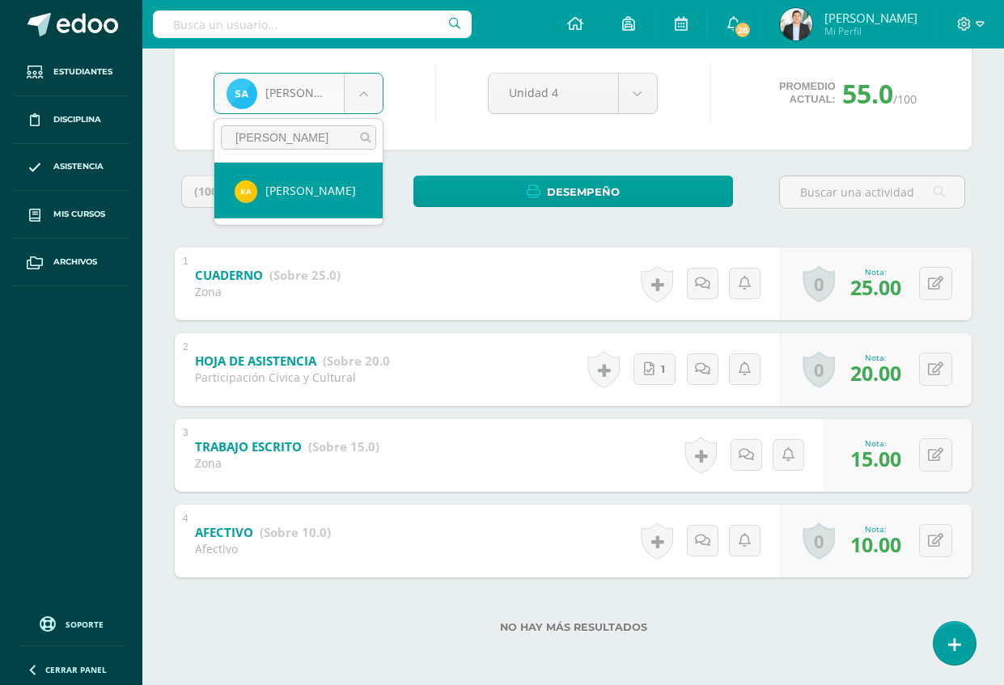
type input "kimb"
select select "8831"
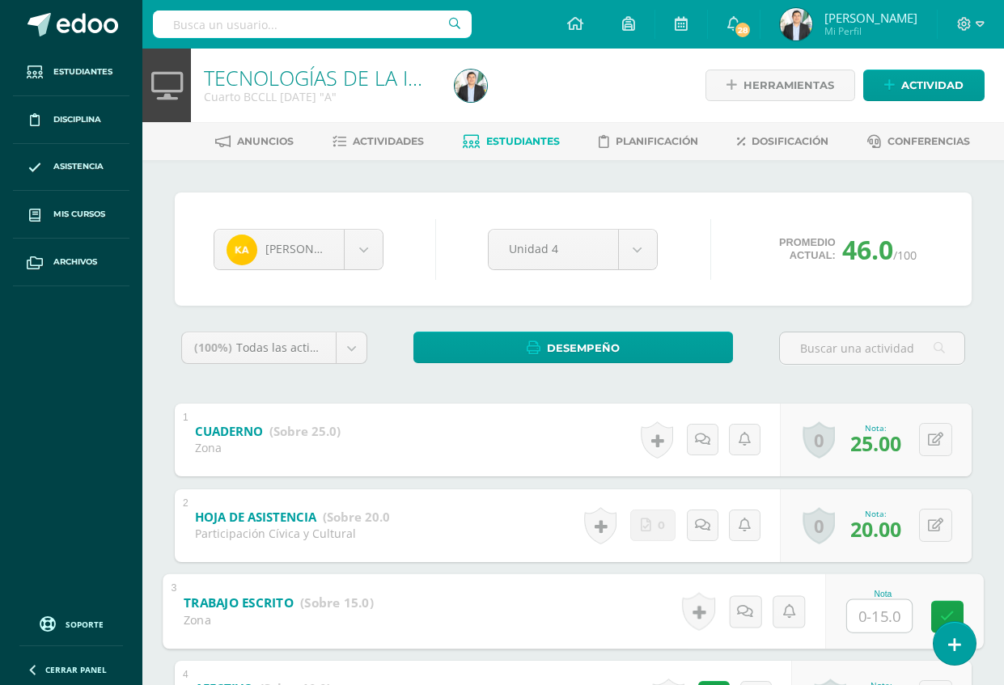
click at [865, 617] on input "text" at bounding box center [879, 615] width 65 height 32
type input "15"
click at [976, 405] on div "Kimberly Ambrocio Silvia Alfaro Edwin Alvarado Kimberly Ambrocio María Fajardo …" at bounding box center [573, 501] width 810 height 616
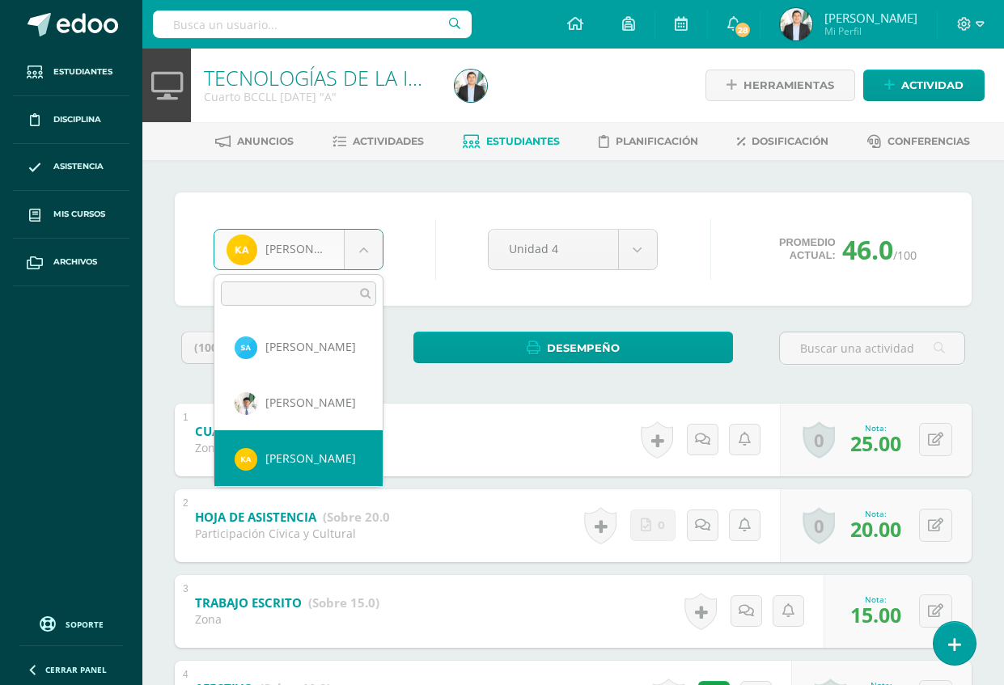
click at [354, 231] on body "Estudiantes Disciplina Asistencia Mis cursos Archivos Soporte Ayuda Reportar un…" at bounding box center [502, 420] width 1004 height 841
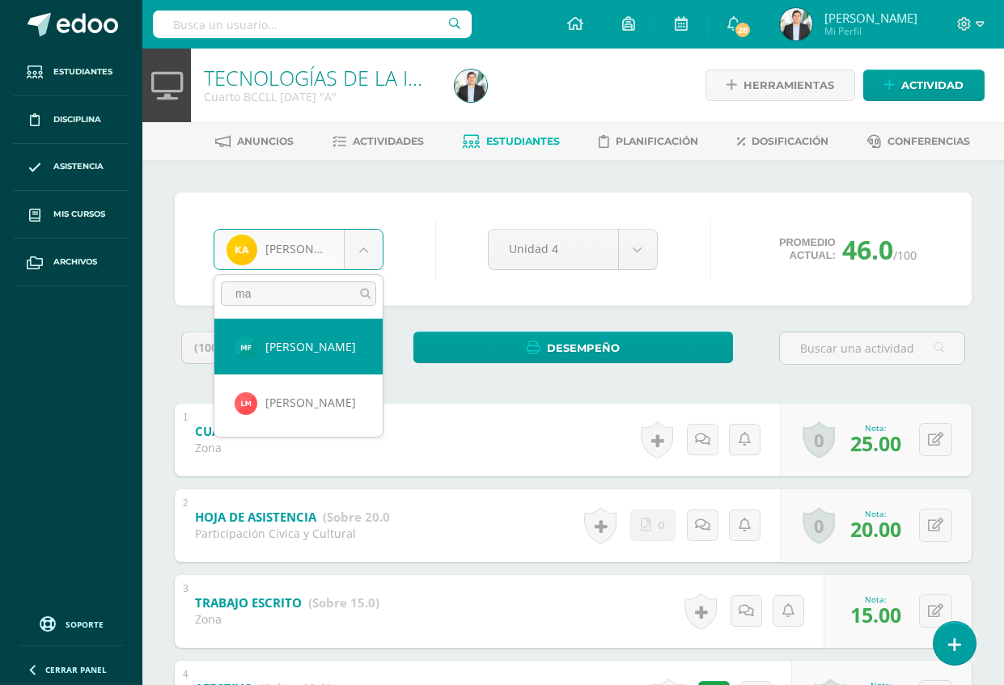
type input "mar"
select select "8832"
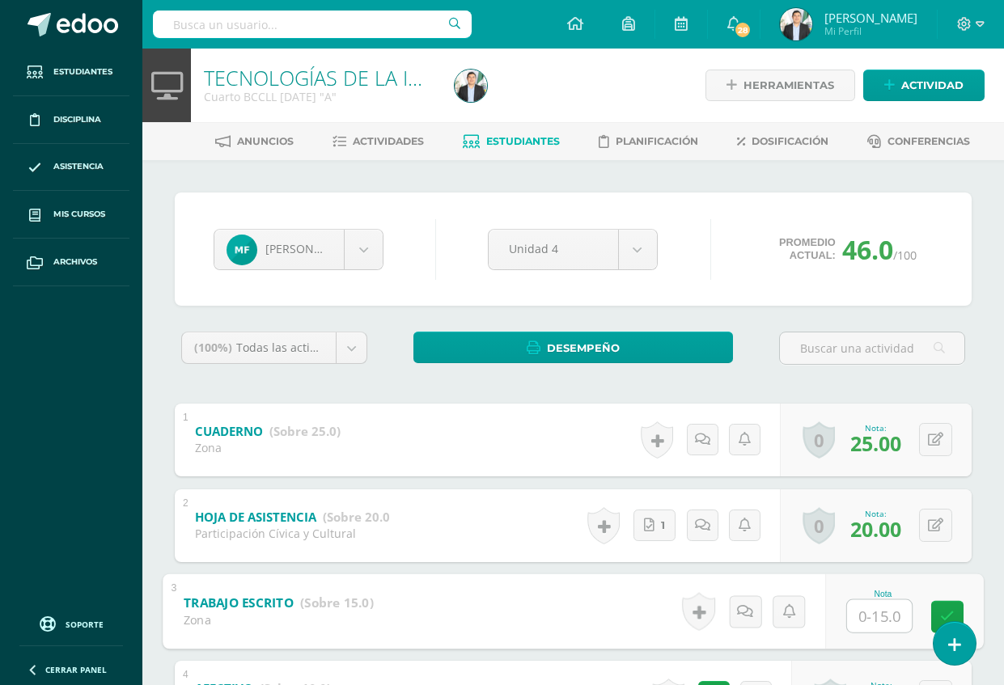
click at [887, 618] on input "text" at bounding box center [879, 615] width 65 height 32
type input "15"
click at [996, 345] on div "María Fajardo Silvia Alfaro Edwin Alvarado Kimberly Ambrocio María Fajardo Ange…" at bounding box center [573, 500] width 862 height 681
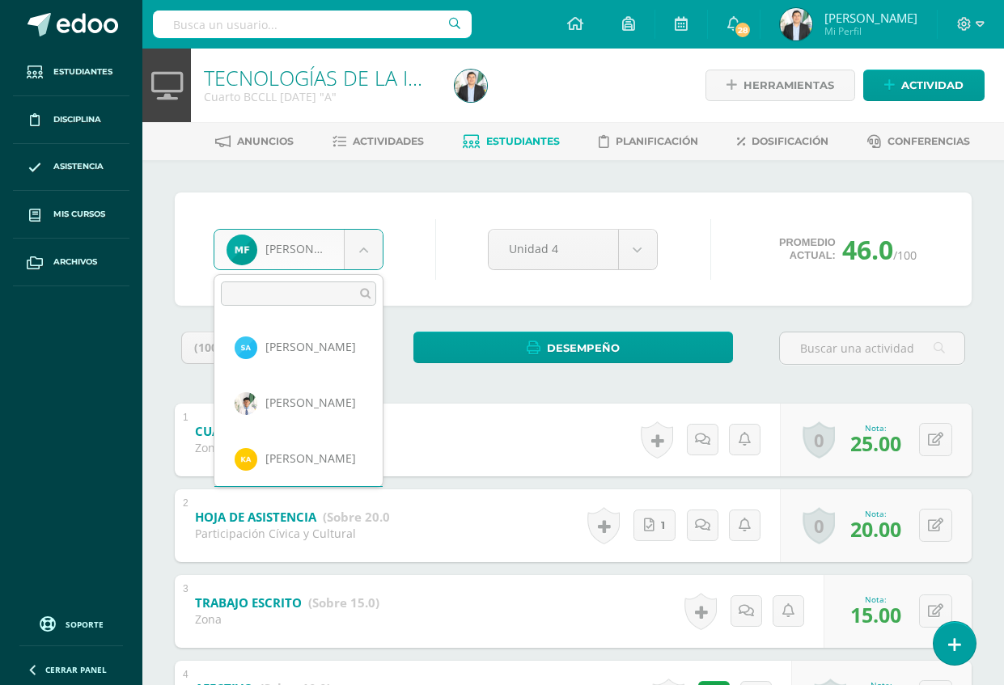
click at [355, 253] on body "Estudiantes Disciplina Asistencia Mis cursos Archivos Soporte Ayuda Reportar un…" at bounding box center [502, 420] width 1004 height 841
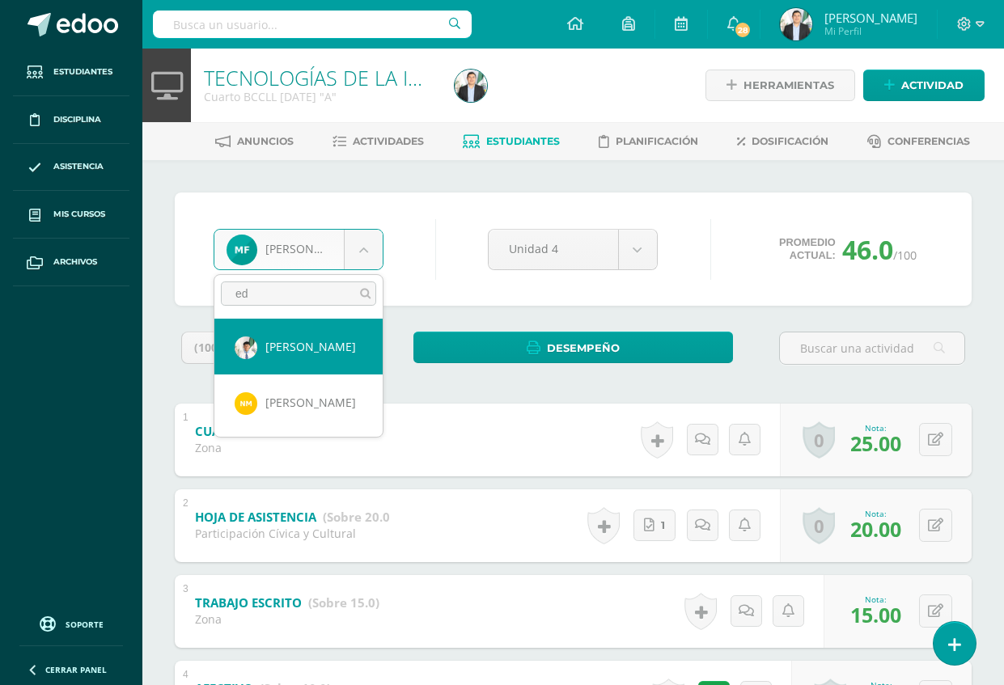
type input "edw"
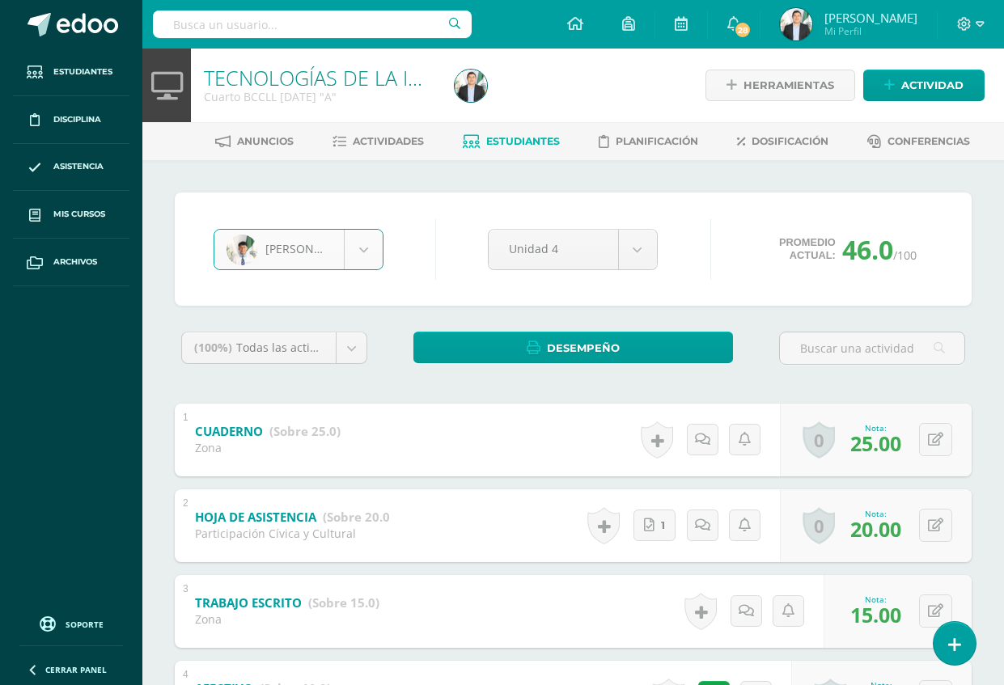
select select "7058"
click at [873, 599] on input "text" at bounding box center [879, 615] width 65 height 32
type input "15"
click at [956, 401] on div "(100%) Todas las actividades de esta unidad Todas las actividades de esta unida…" at bounding box center [573, 570] width 797 height 477
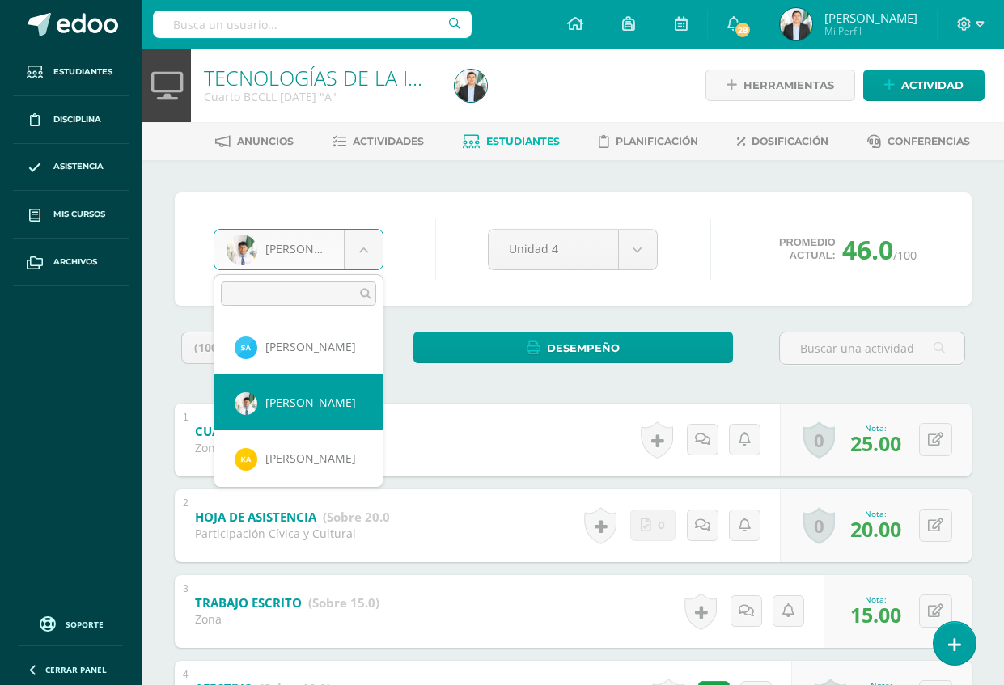
click at [297, 265] on body "Estudiantes Disciplina Asistencia Mis cursos Archivos Soporte Ayuda Reportar un…" at bounding box center [502, 420] width 1004 height 841
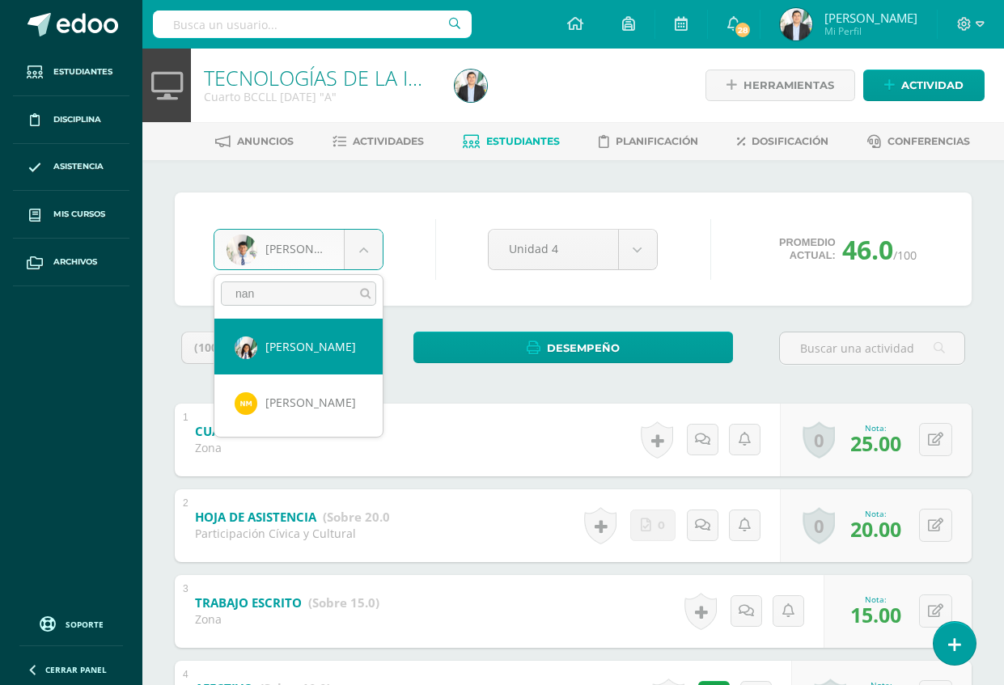
type input "nanc"
select select "8834"
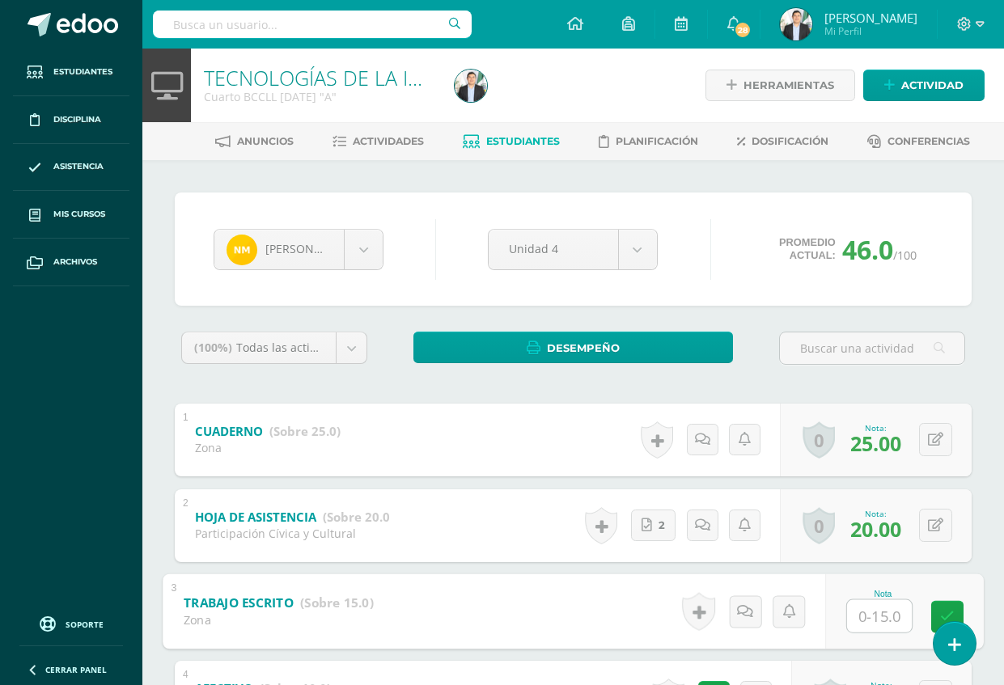
click at [871, 611] on input "text" at bounding box center [879, 615] width 65 height 32
type input "15"
click at [977, 383] on div "Nancy Medrano Silvia Alfaro Edwin Alvarado Kimberly Ambrocio María Fajardo Ange…" at bounding box center [573, 501] width 810 height 616
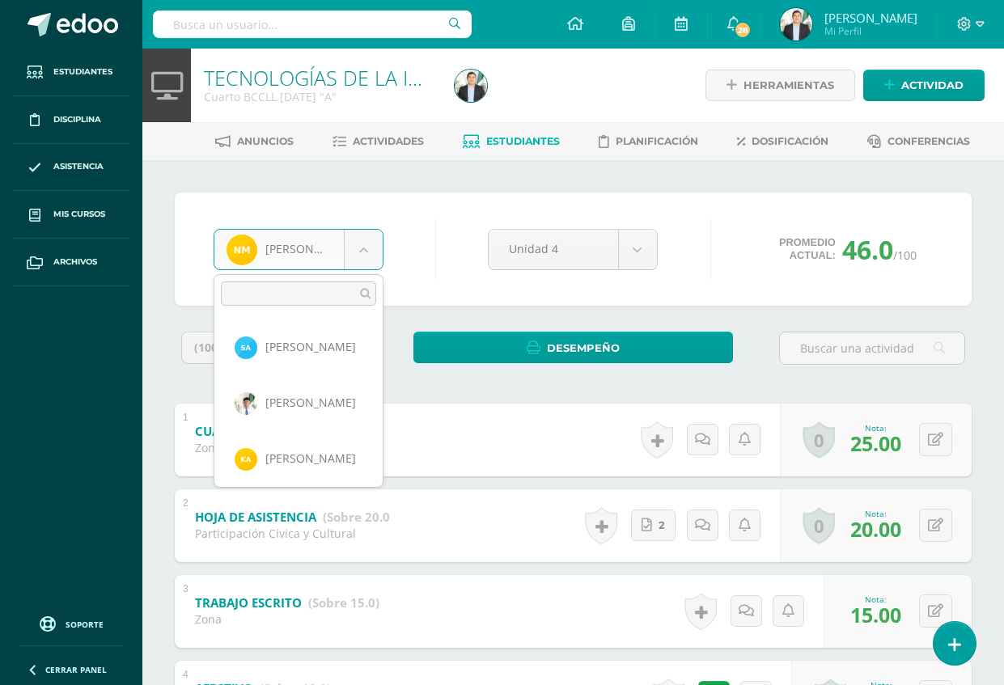
click at [345, 248] on body "Estudiantes Disciplina Asistencia Mis cursos Archivos Soporte Ayuda Reportar un…" at bounding box center [502, 420] width 1004 height 841
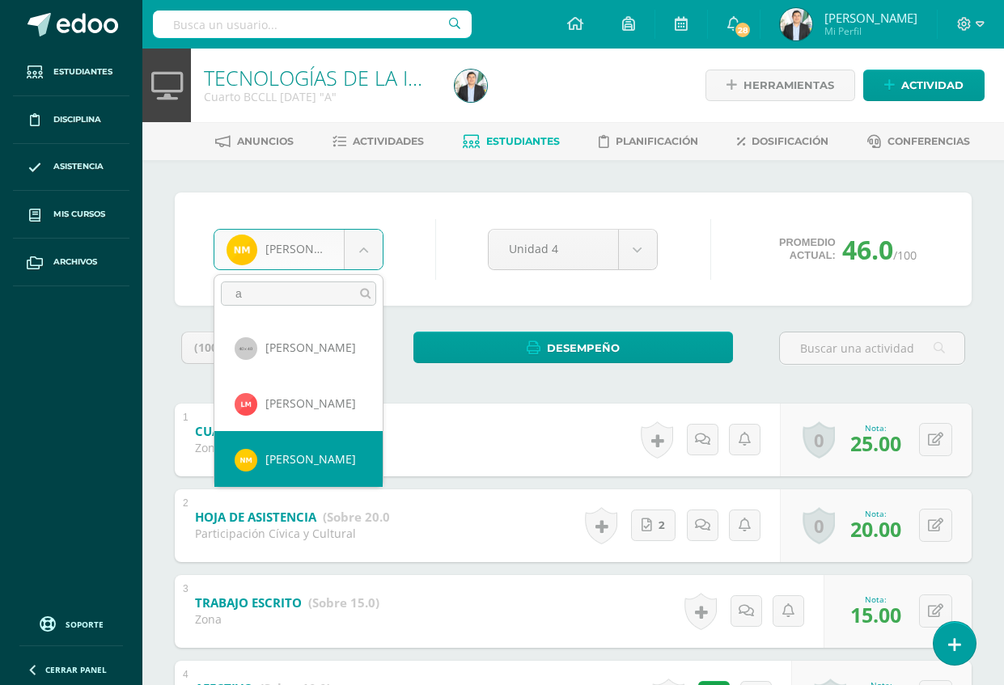
scroll to position [0, 0]
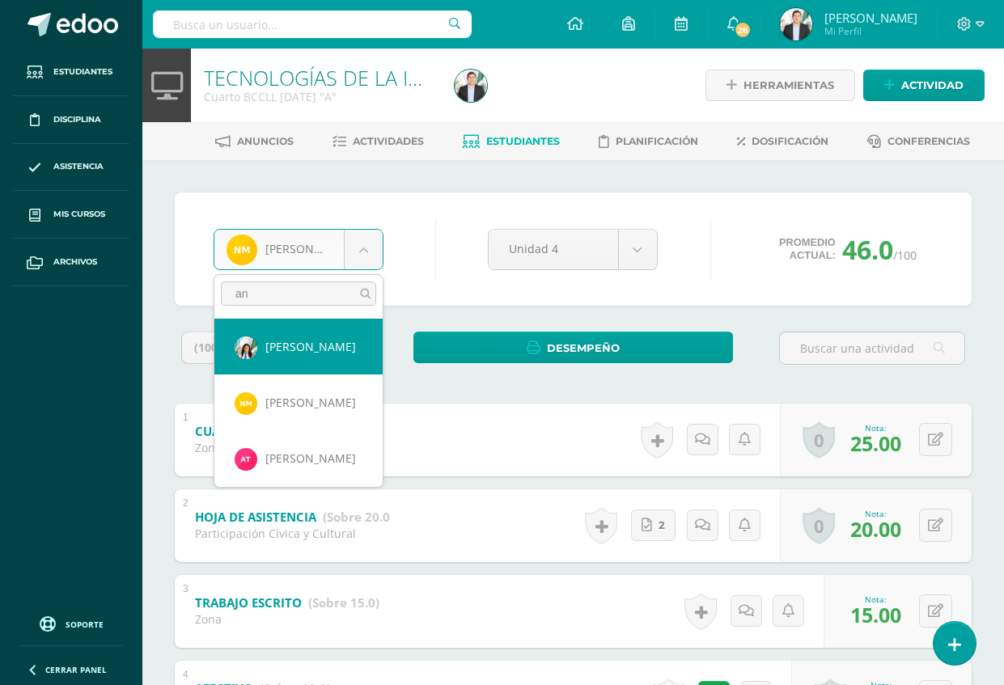
type input "ang"
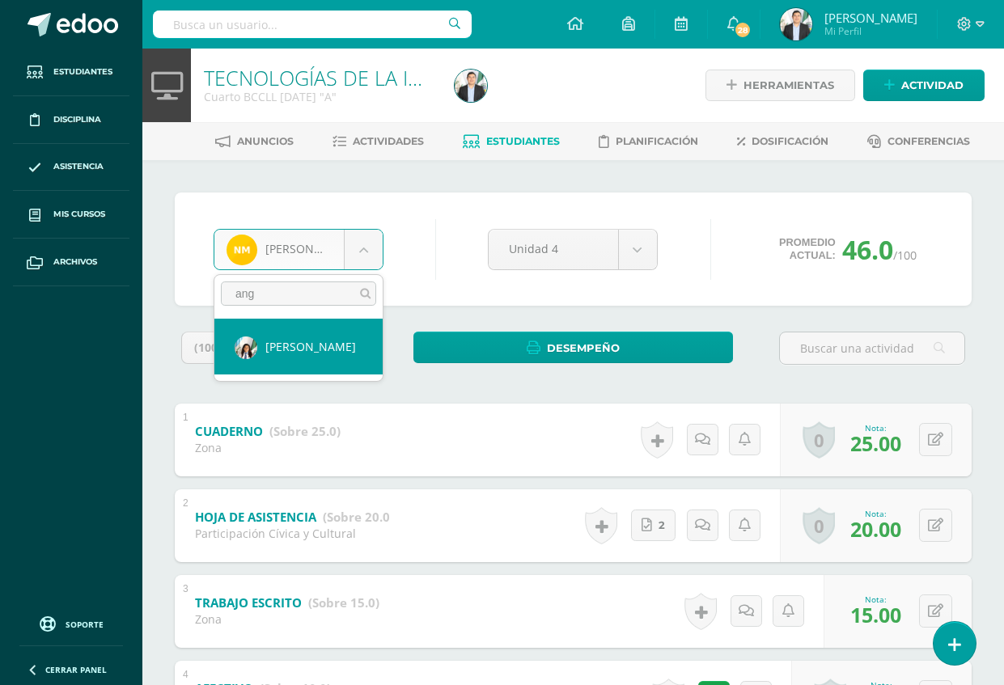
select select "7481"
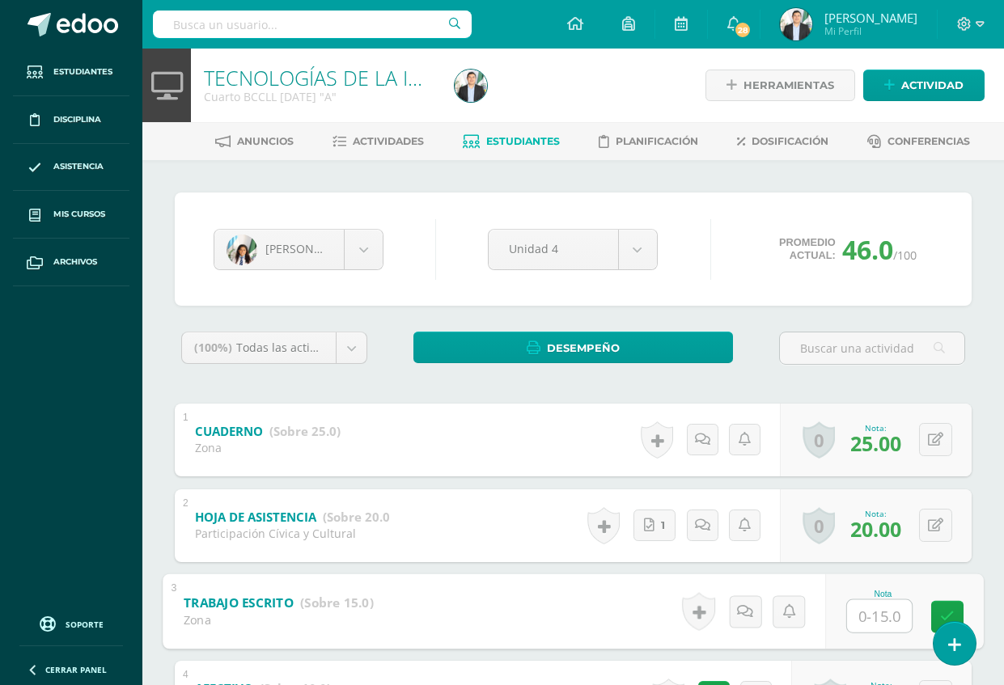
click at [889, 616] on input "text" at bounding box center [879, 615] width 65 height 32
type input "15"
click at [955, 399] on div "(100%) Todas las actividades de esta unidad Todas las actividades de esta unida…" at bounding box center [573, 570] width 797 height 477
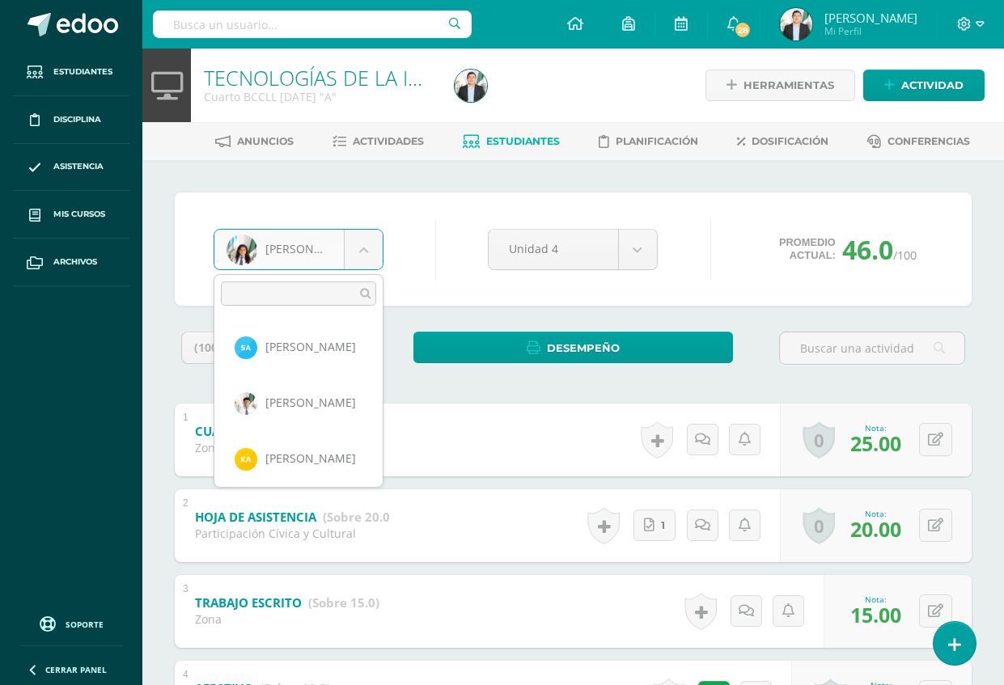
scroll to position [111, 0]
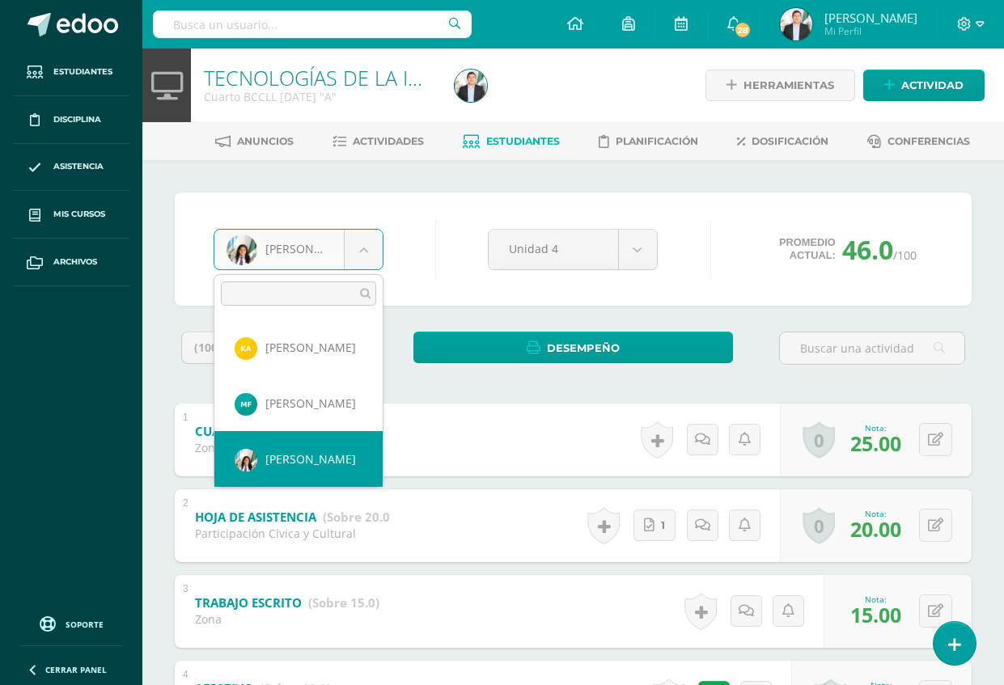
click at [342, 261] on body "Estudiantes Disciplina Asistencia Mis cursos Archivos Soporte Ayuda Reportar un…" at bounding box center [502, 420] width 1004 height 841
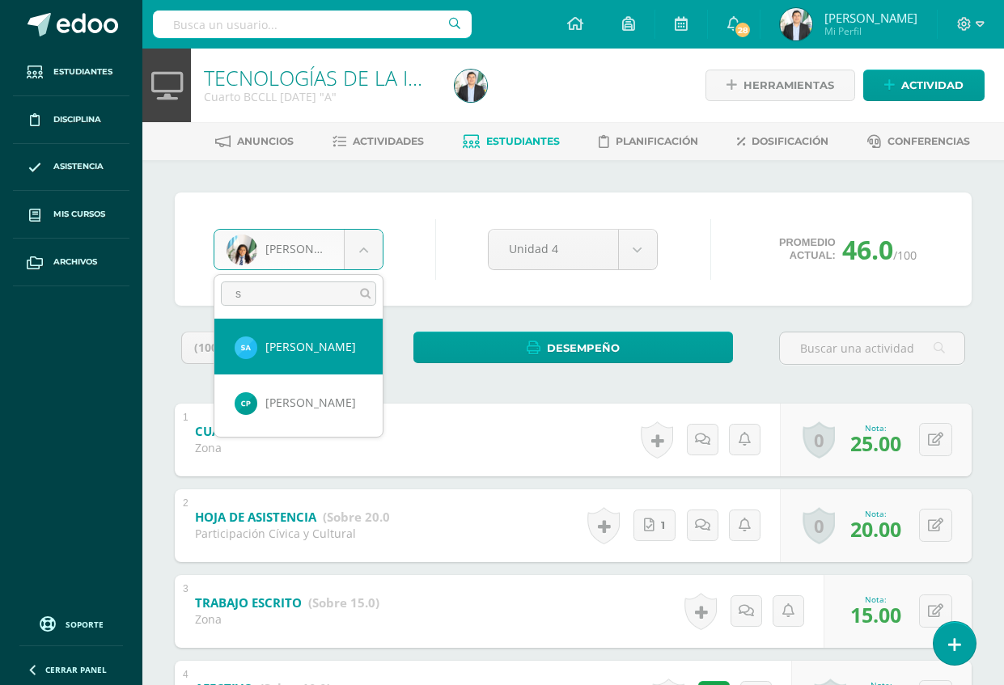
scroll to position [0, 0]
type input "sil"
select select "8830"
click at [342, 261] on body "Estudiantes Disciplina Asistencia Mis cursos Archivos Soporte Ayuda Reportar un…" at bounding box center [502, 420] width 1004 height 841
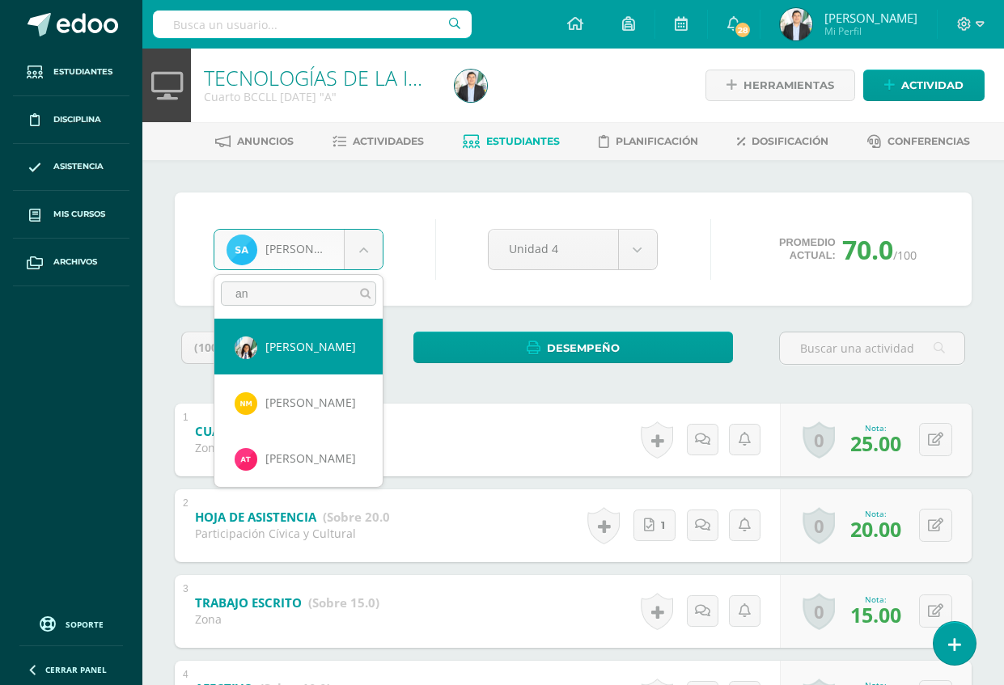
type input "ana"
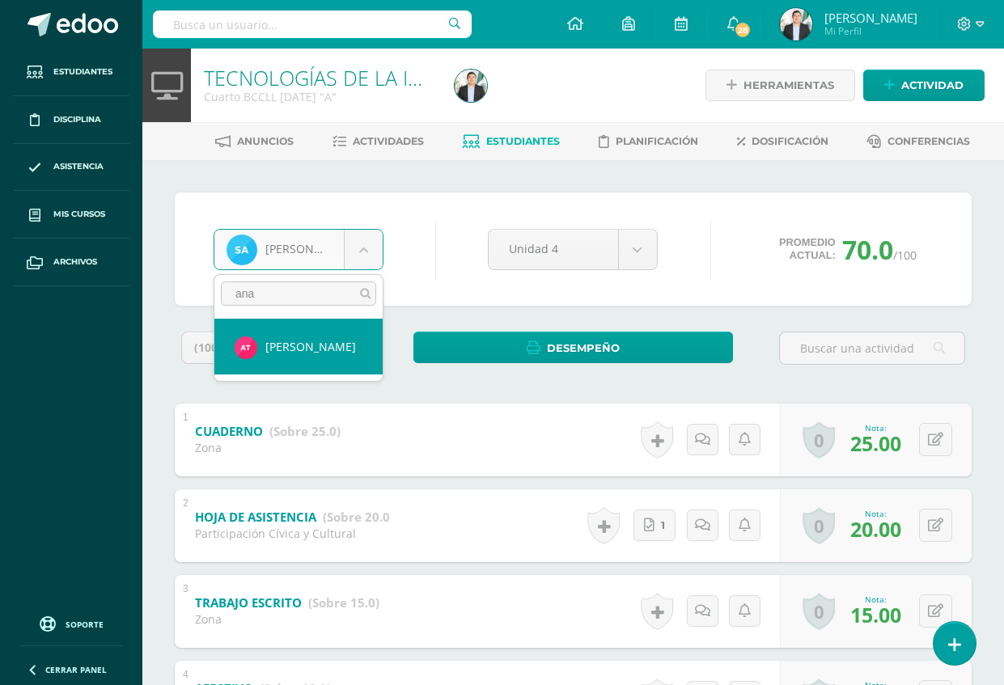
select select "8837"
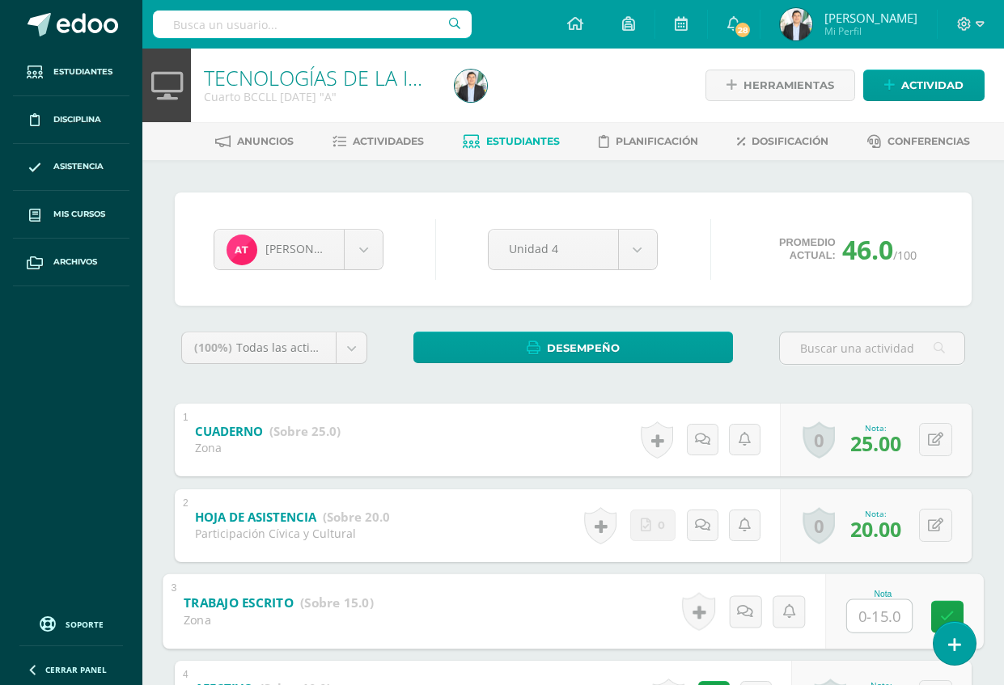
click at [854, 625] on input "text" at bounding box center [879, 615] width 65 height 32
type input "15"
click at [970, 385] on div "(100%) Todas las actividades de esta unidad Todas las actividades de esta unida…" at bounding box center [573, 570] width 797 height 477
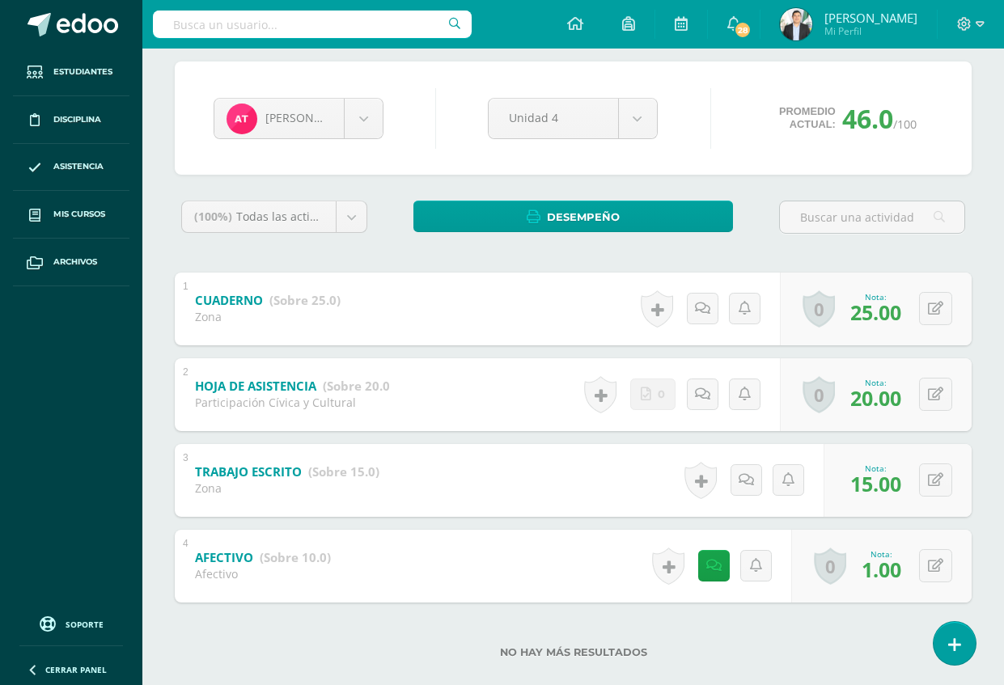
scroll to position [156, 0]
